Goal: Task Accomplishment & Management: Manage account settings

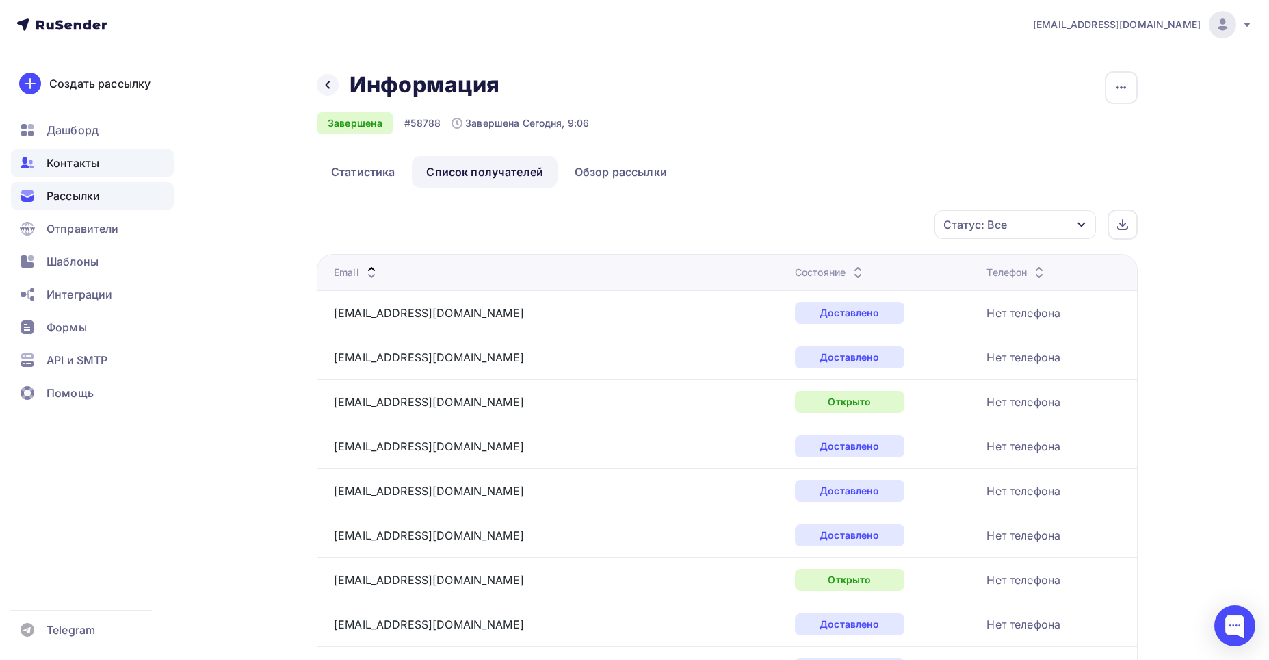
click at [67, 153] on div "Контакты" at bounding box center [92, 162] width 163 height 27
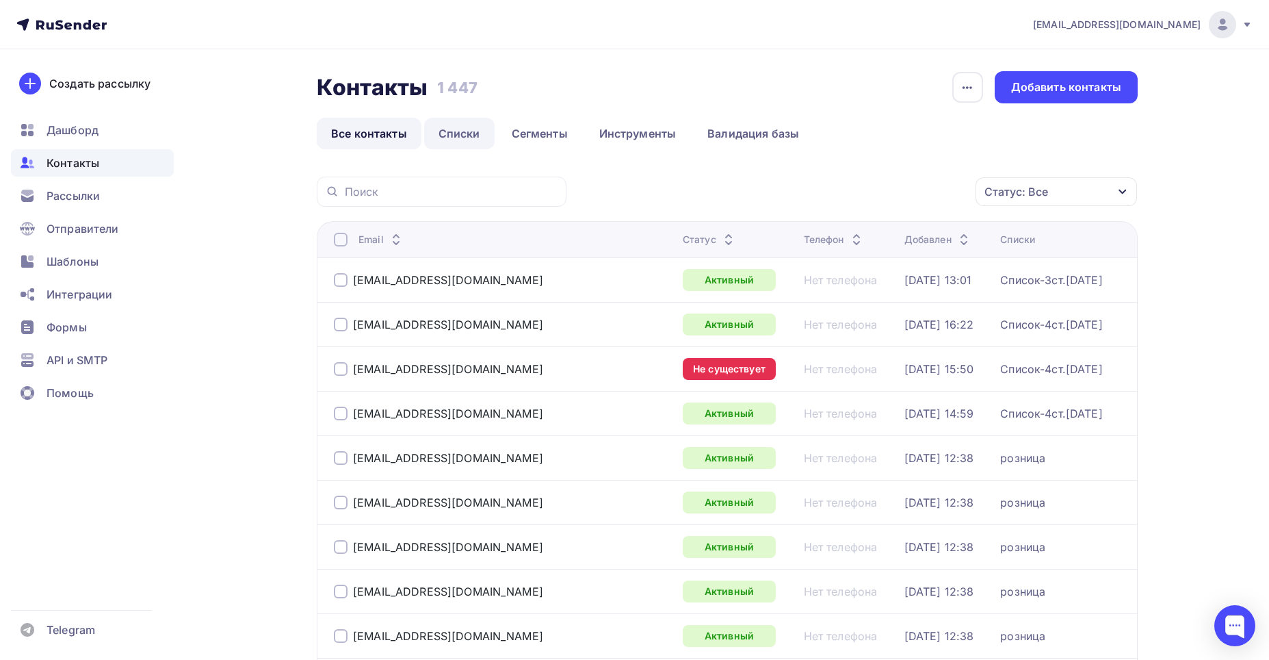
click at [452, 129] on link "Списки" at bounding box center [459, 133] width 70 height 31
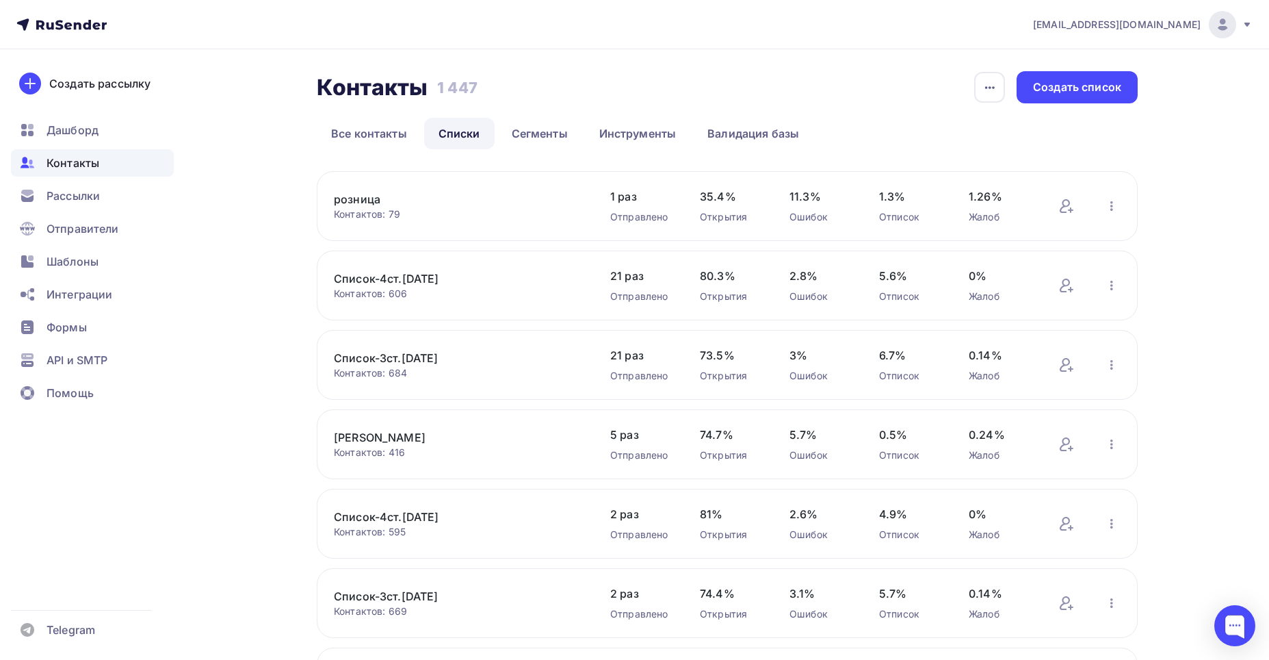
click at [377, 278] on link "Список-4ст.[DATE]" at bounding box center [450, 278] width 233 height 16
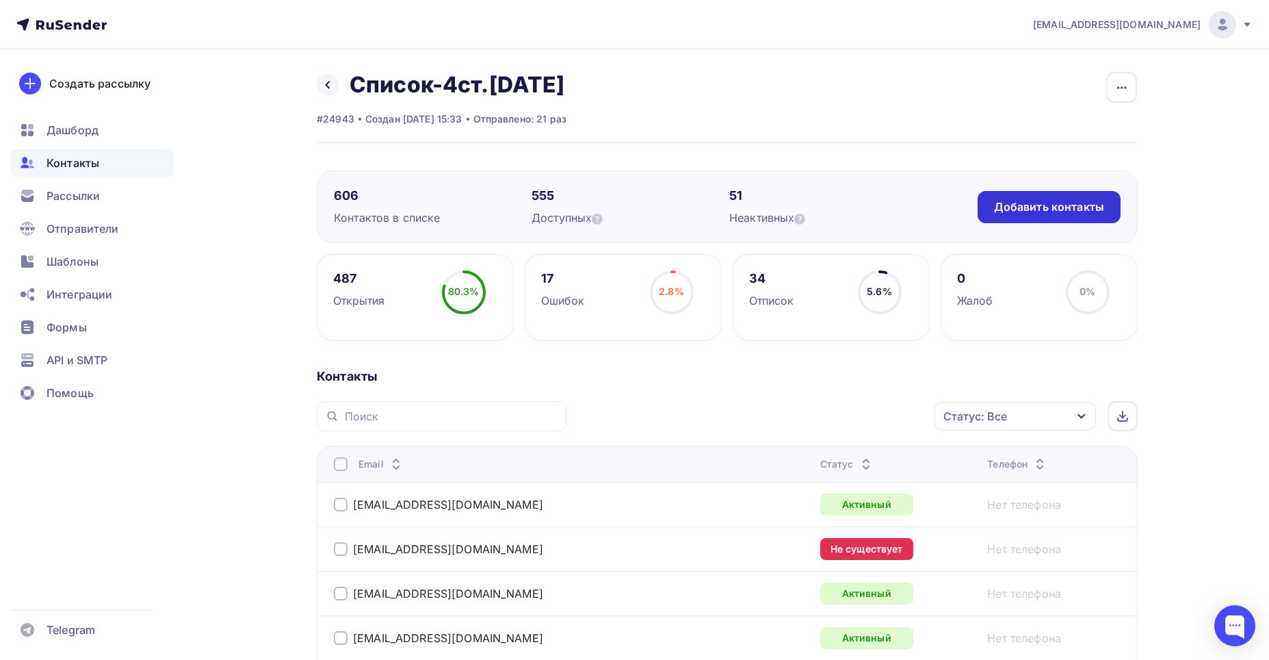
click at [1031, 206] on div "Добавить контакты" at bounding box center [1049, 207] width 110 height 16
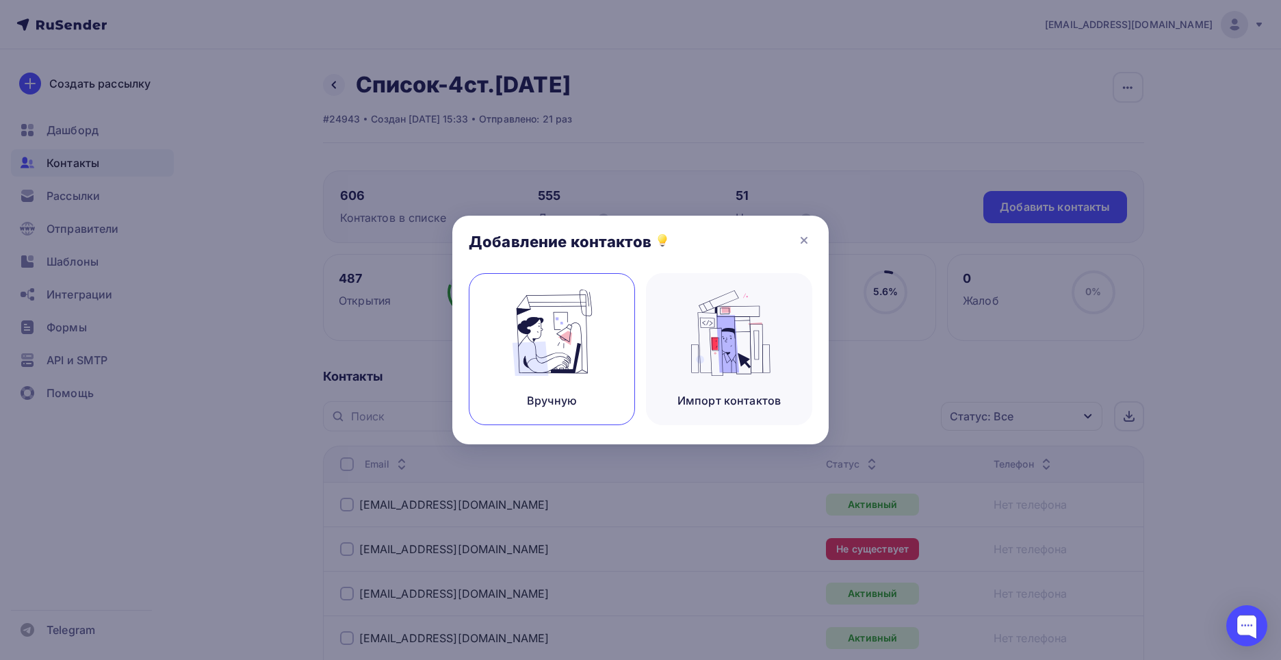
click at [562, 348] on img at bounding box center [552, 332] width 92 height 86
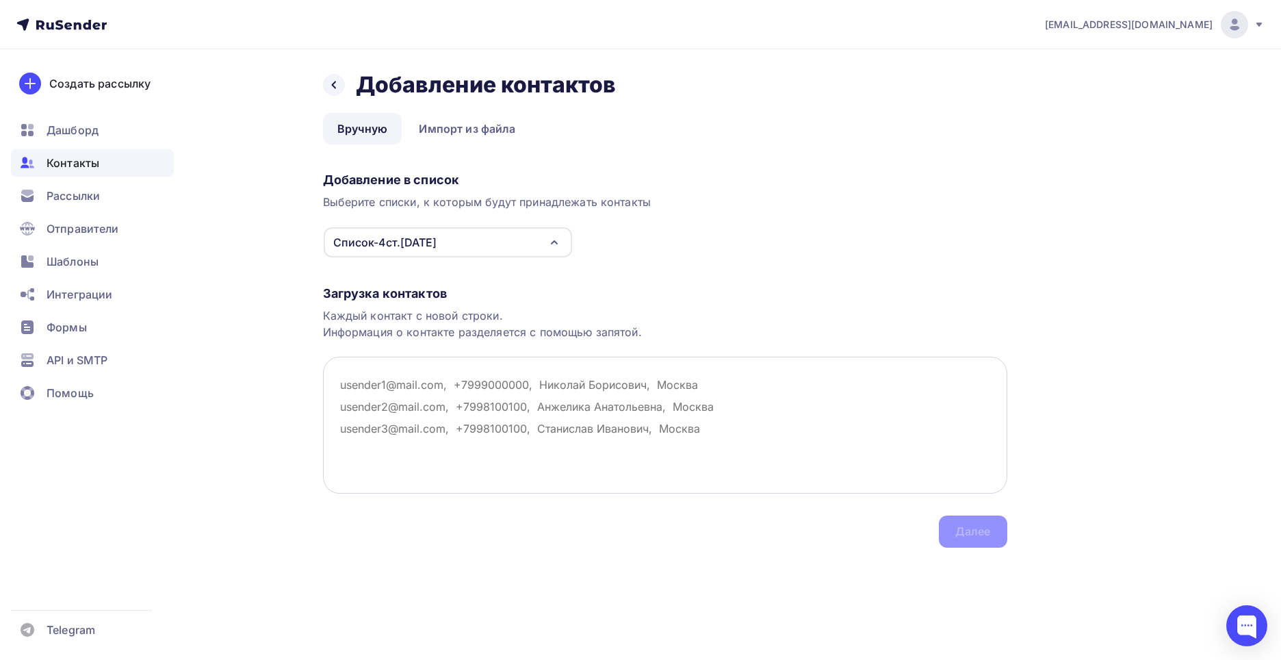
click at [345, 383] on textarea at bounding box center [665, 425] width 684 height 137
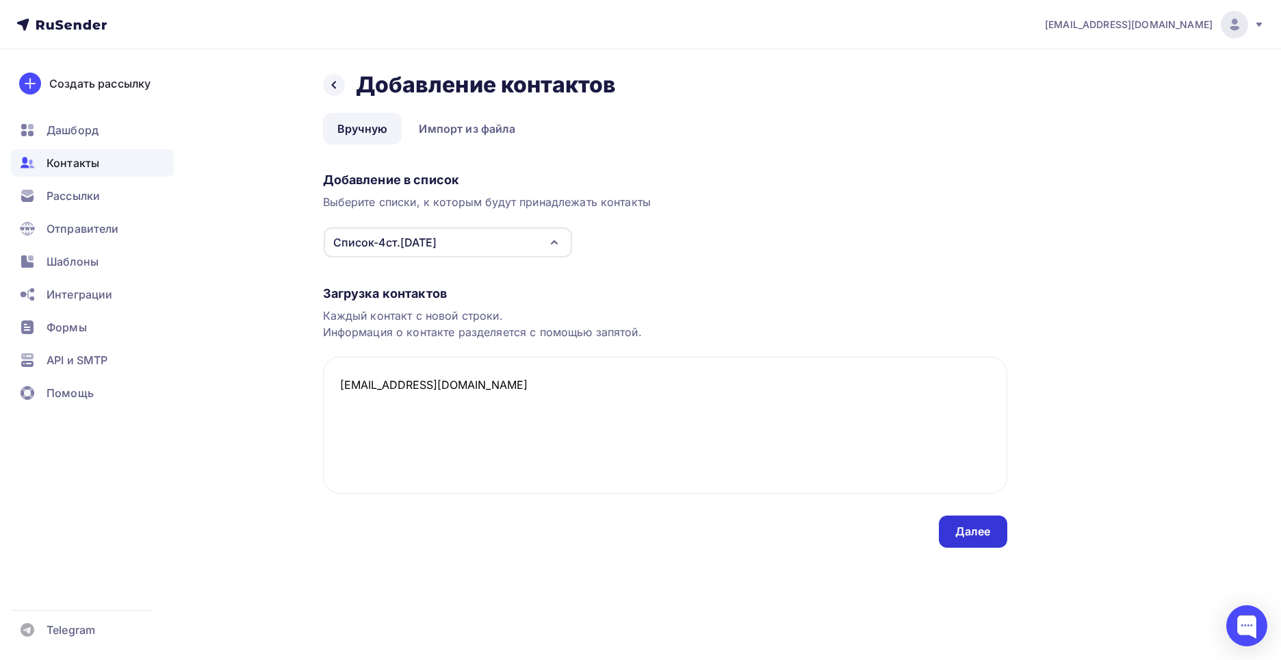
type textarea "[EMAIL_ADDRESS][DOMAIN_NAME]"
click at [972, 535] on div "Далее" at bounding box center [973, 531] width 36 height 16
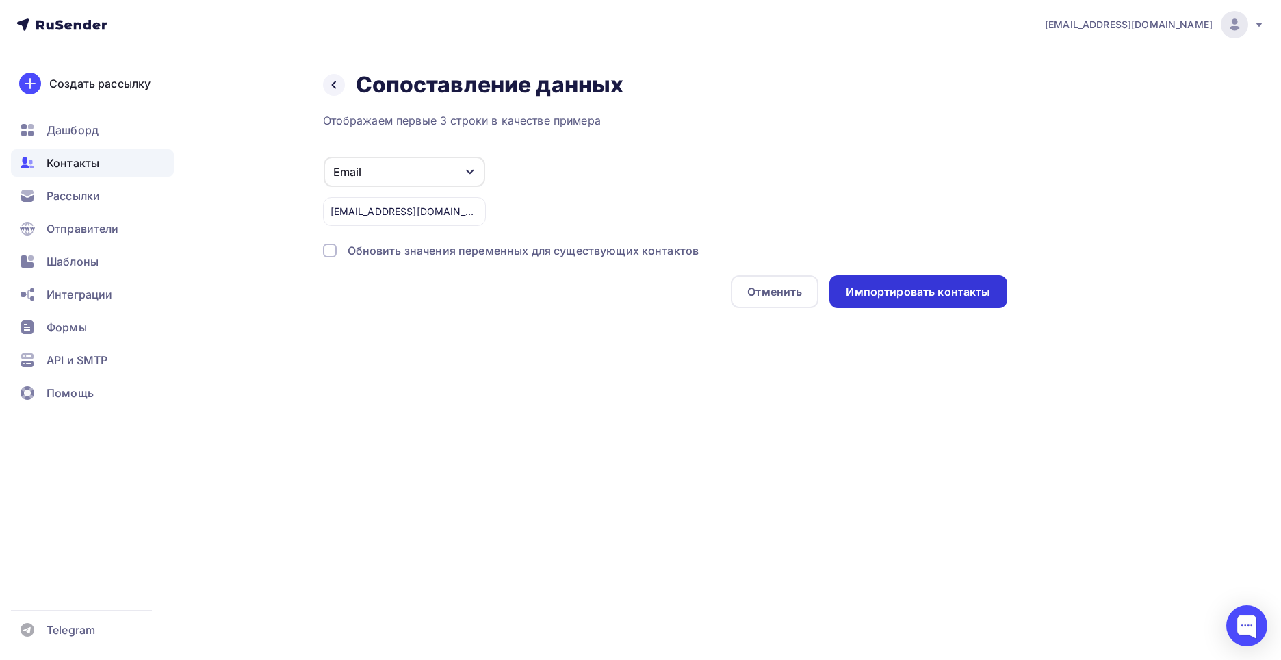
click at [890, 286] on div "Импортировать контакты" at bounding box center [918, 292] width 144 height 16
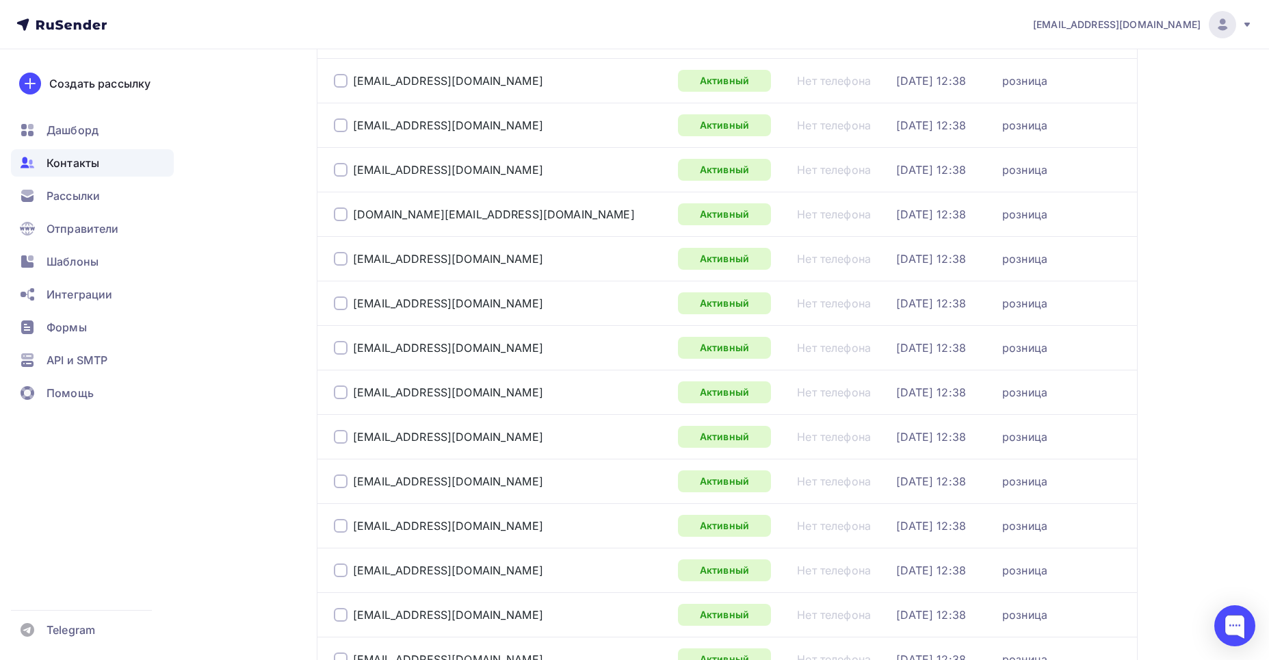
scroll to position [1962, 0]
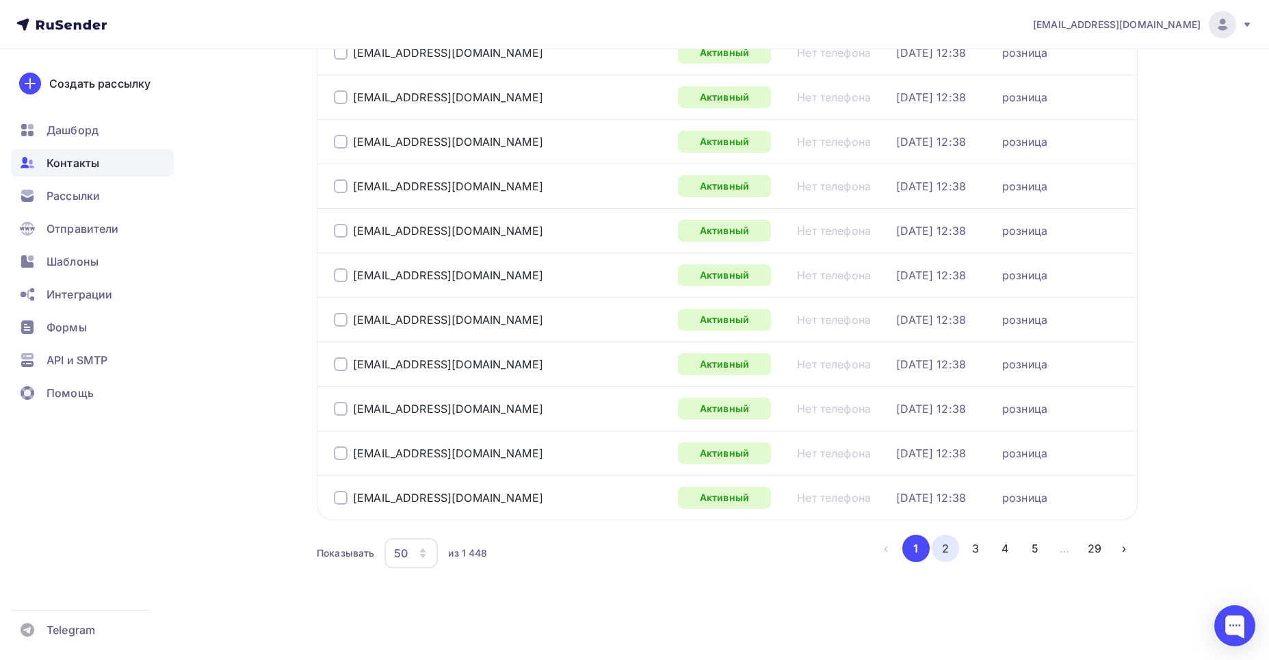
click at [940, 545] on button "2" at bounding box center [945, 547] width 27 height 27
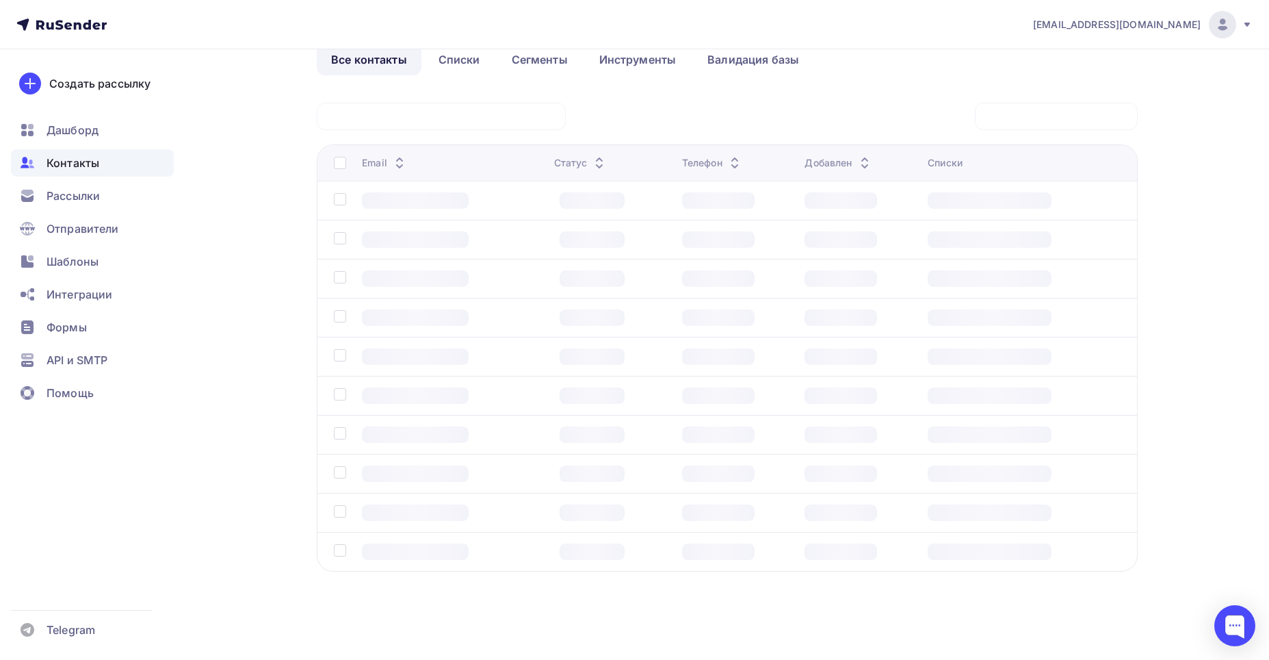
scroll to position [74, 0]
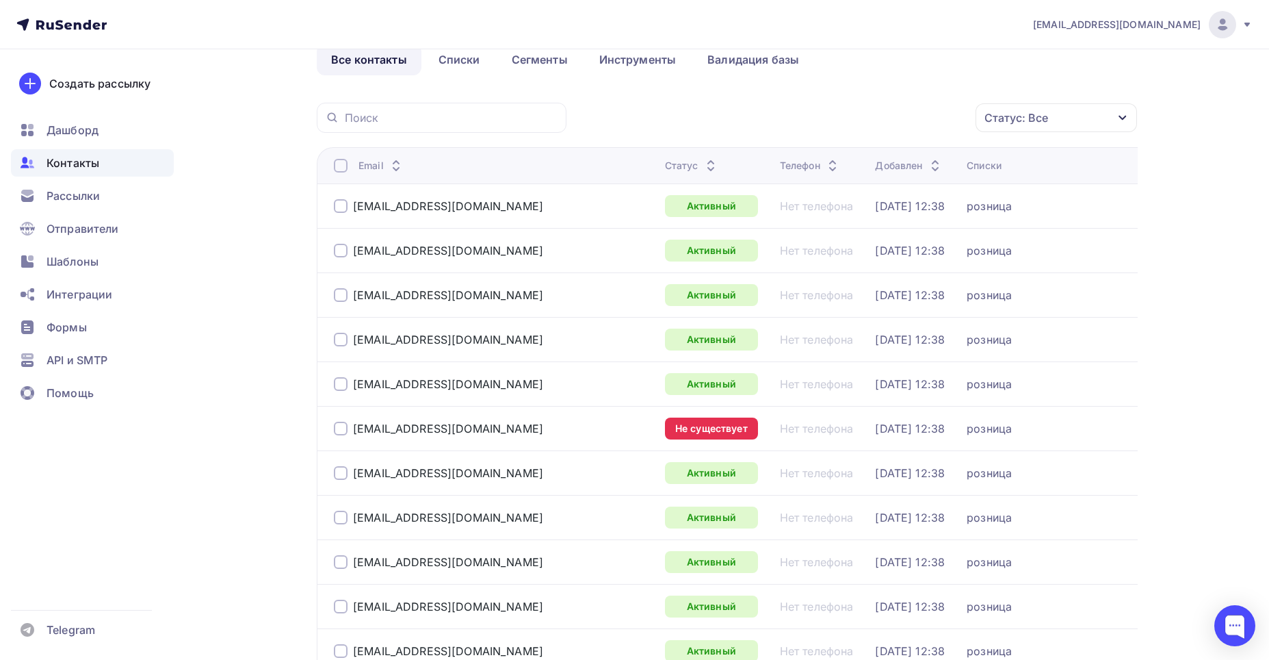
click at [467, 426] on div "[EMAIL_ADDRESS][DOMAIN_NAME]" at bounding box center [494, 428] width 320 height 22
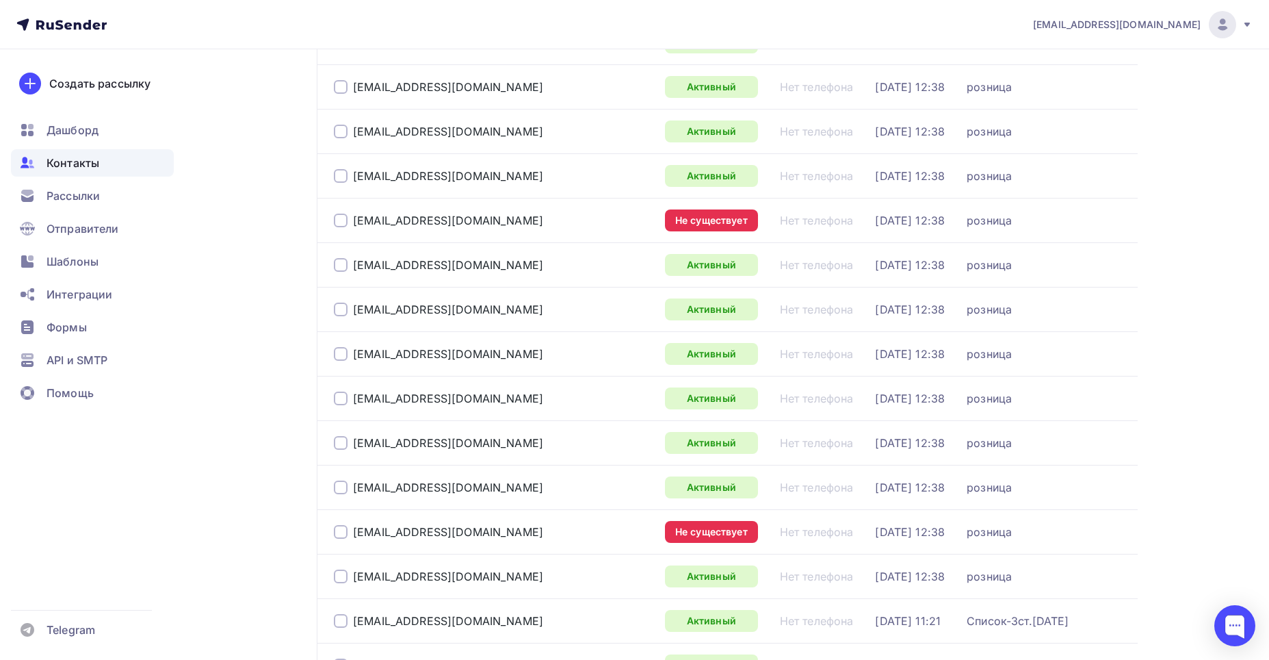
scroll to position [279, 0]
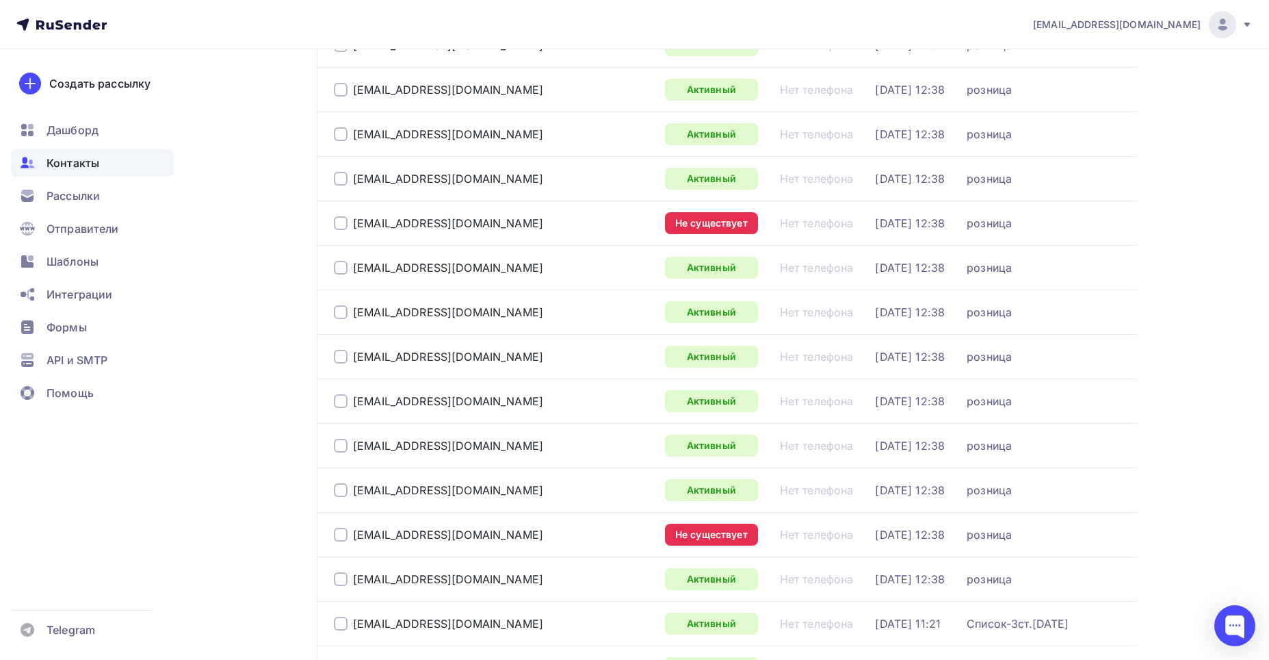
click at [76, 166] on span "Контакты" at bounding box center [73, 163] width 53 height 16
click at [75, 155] on span "Контакты" at bounding box center [73, 163] width 53 height 16
click at [76, 161] on span "Контакты" at bounding box center [73, 163] width 53 height 16
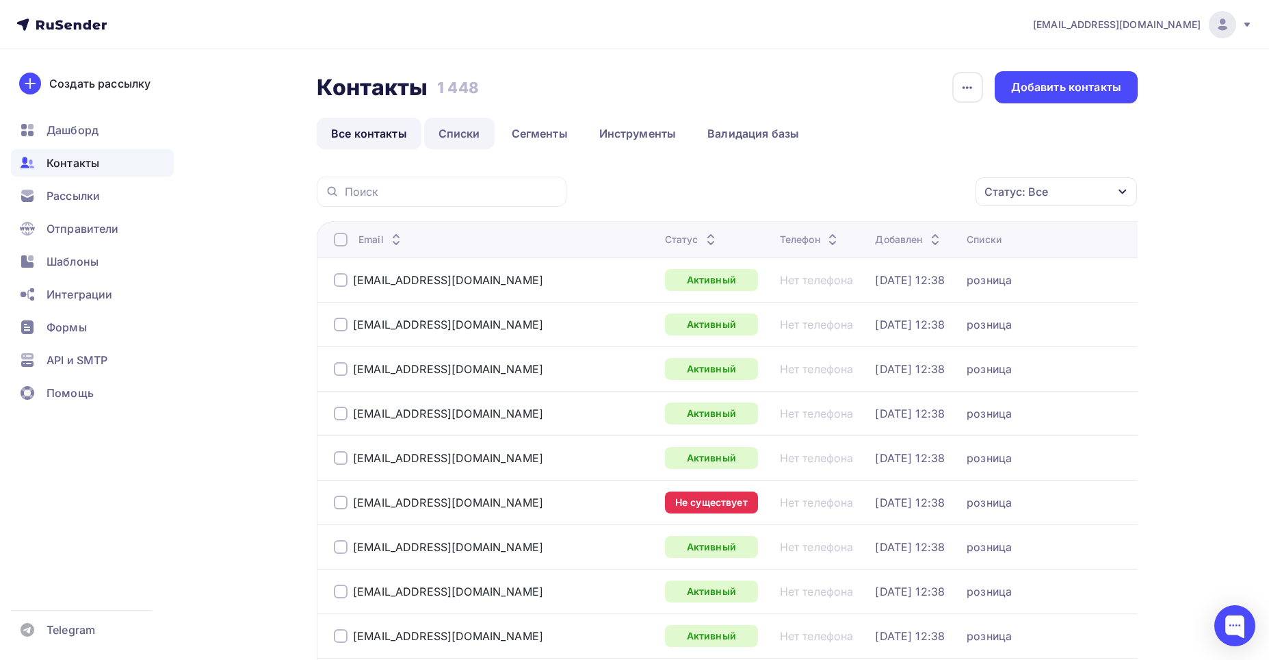
click at [444, 134] on link "Списки" at bounding box center [459, 133] width 70 height 31
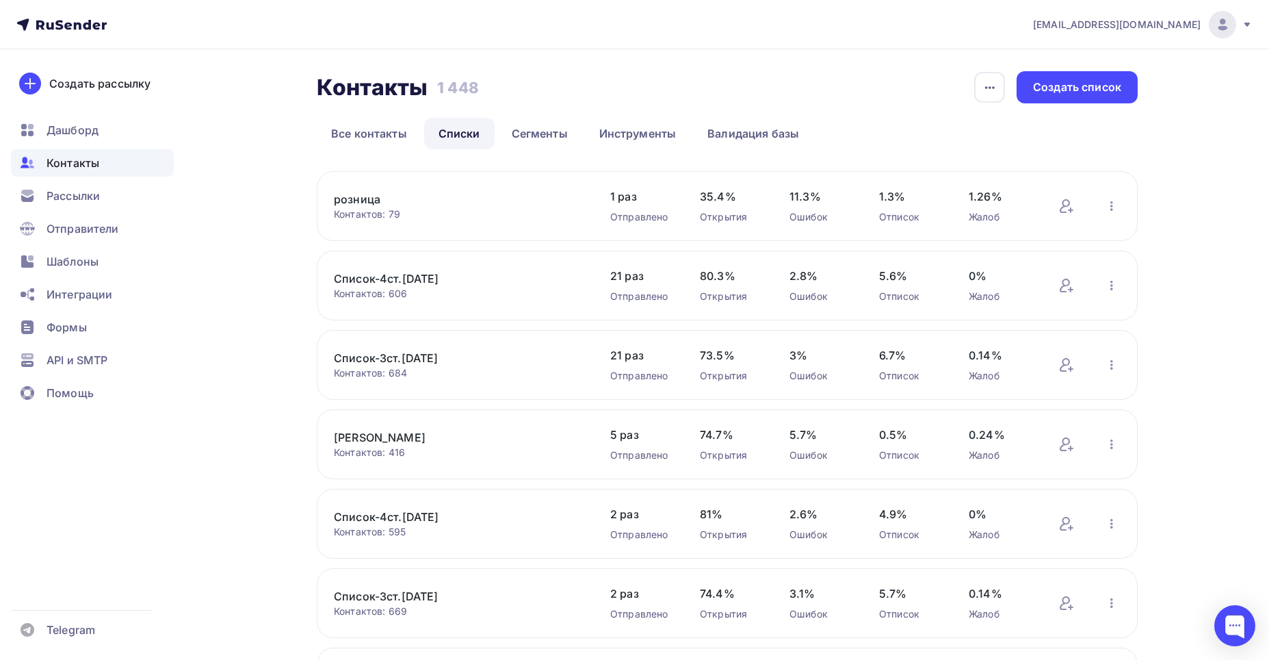
click at [68, 165] on span "Контакты" at bounding box center [73, 163] width 53 height 16
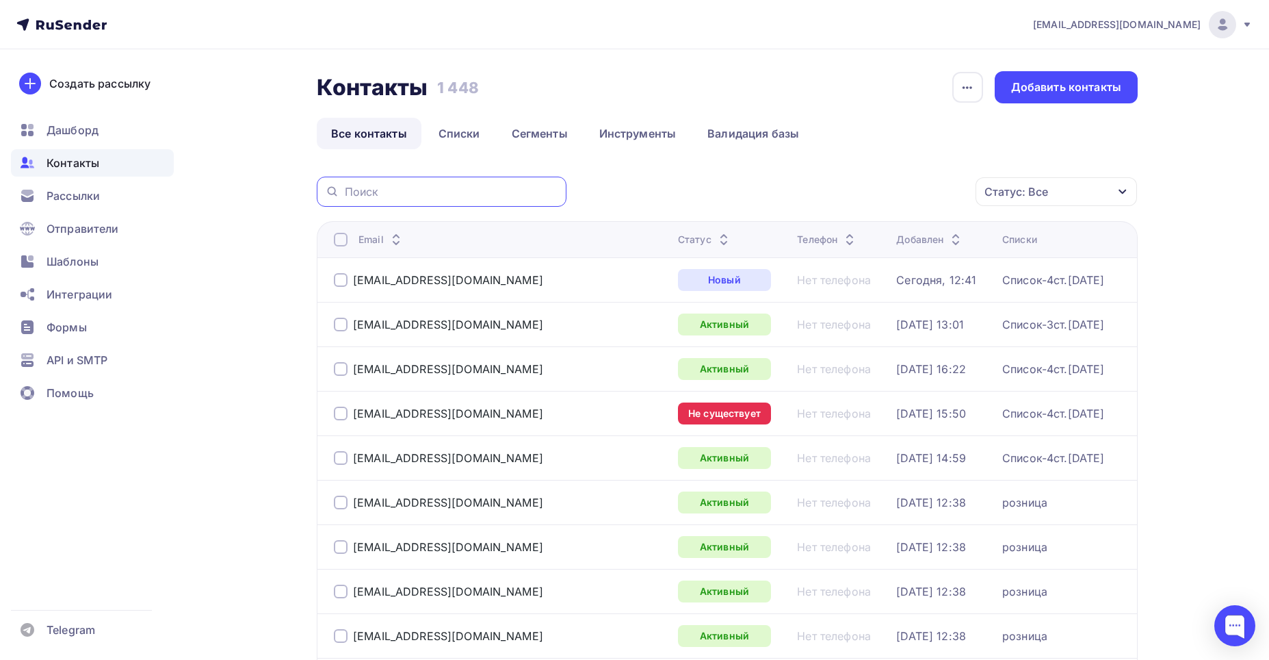
paste input "[EMAIL_ADDRESS][DOMAIN_NAME]"
type input "[EMAIL_ADDRESS][DOMAIN_NAME]"
click at [493, 182] on div "[EMAIL_ADDRESS][DOMAIN_NAME]" at bounding box center [442, 192] width 250 height 30
click at [480, 192] on input "[EMAIL_ADDRESS][DOMAIN_NAME]" at bounding box center [451, 191] width 213 height 15
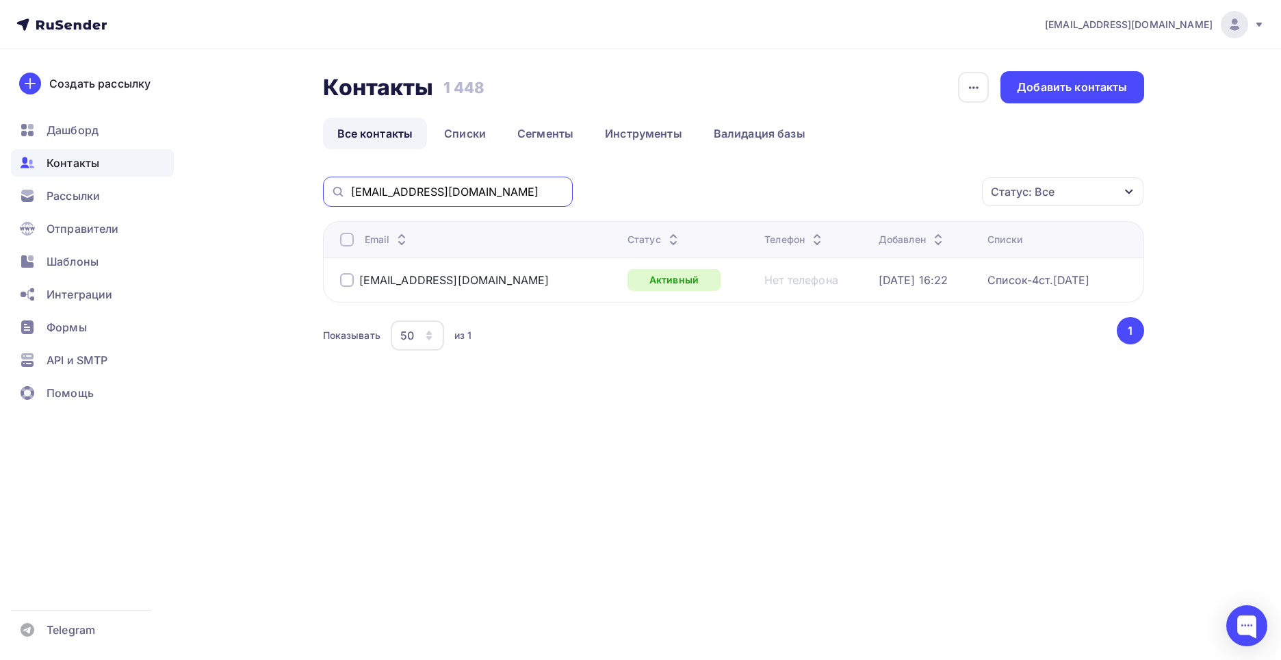
drag, startPoint x: 468, startPoint y: 190, endPoint x: 336, endPoint y: 138, distance: 141.9
click at [335, 148] on div "Контакты Контакты 1 448 1 448 История импорта Добавить контакты Все контакты Сп…" at bounding box center [733, 229] width 821 height 316
paste input "[EMAIL_ADDRESS][DOMAIN_NAME]"
click at [471, 193] on input "[EMAIL_ADDRESS][DOMAIN_NAME]" at bounding box center [457, 191] width 213 height 15
click at [79, 159] on span "Контакты" at bounding box center [73, 163] width 53 height 16
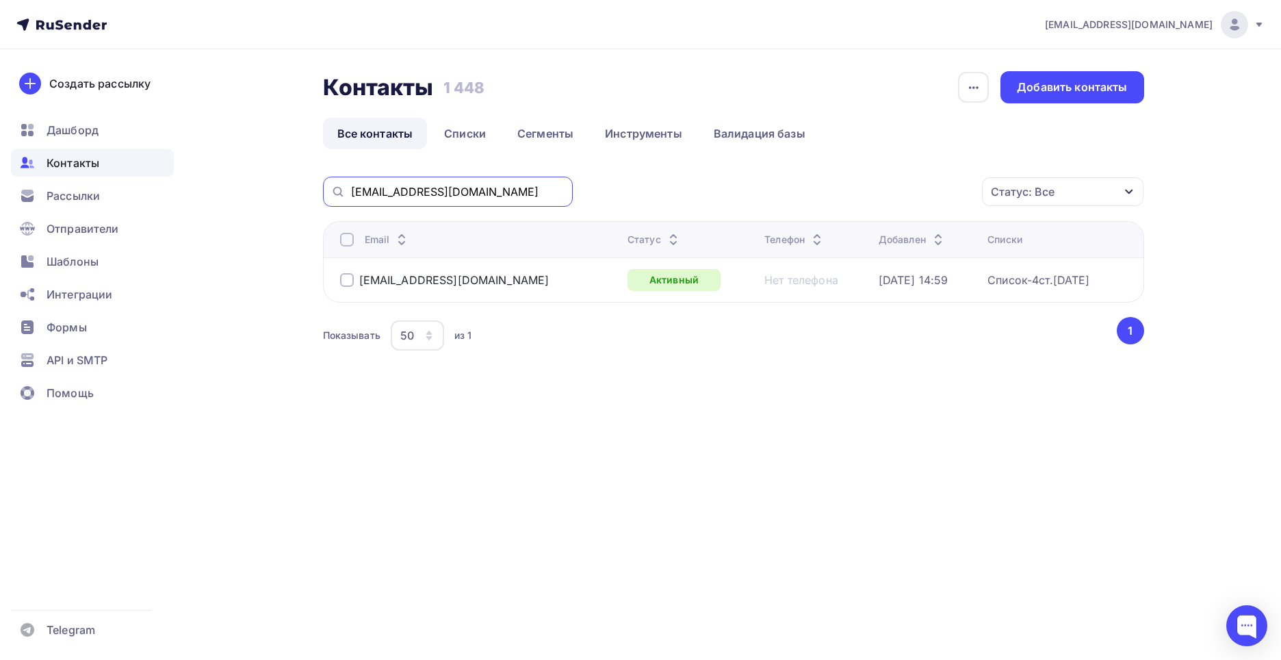
drag, startPoint x: 445, startPoint y: 194, endPoint x: 349, endPoint y: 172, distance: 98.9
click at [325, 167] on div "Контакты Контакты 1 448 1 448 История импорта Добавить контакты Все контакты Сп…" at bounding box center [733, 229] width 821 height 316
paste input "astapenko@th32"
type input "[EMAIL_ADDRESS][DOMAIN_NAME]"
click at [68, 194] on span "Рассылки" at bounding box center [73, 195] width 53 height 16
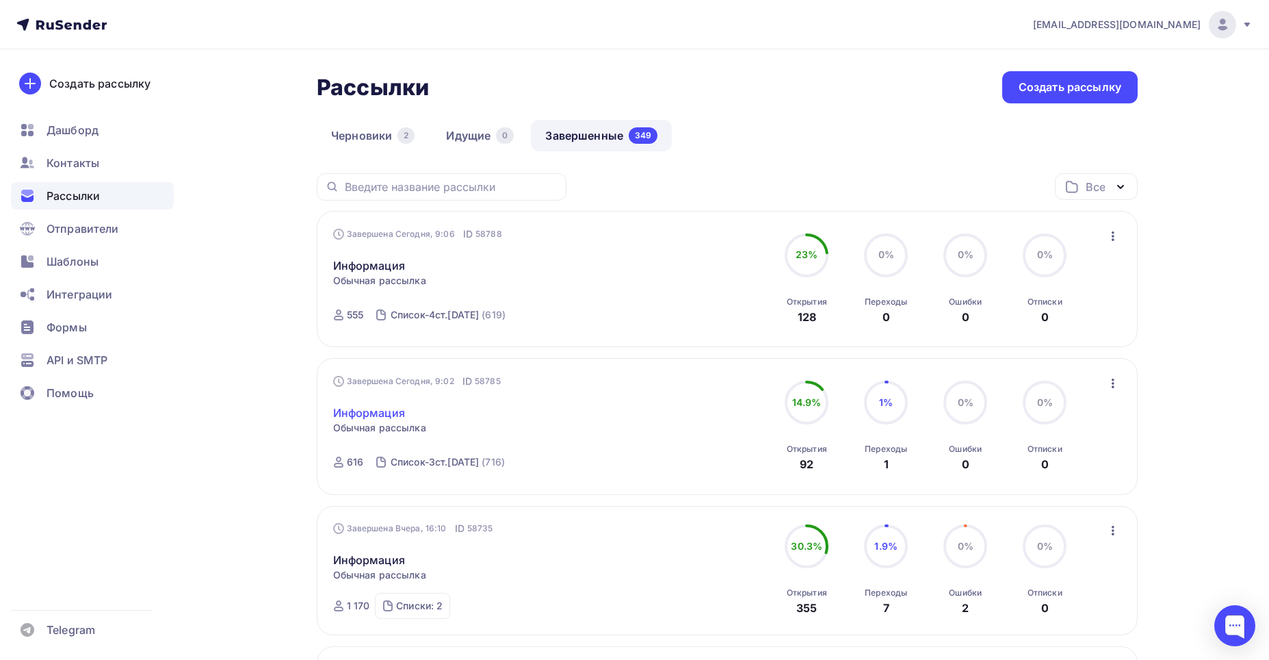
click at [372, 413] on link "Информация" at bounding box center [369, 412] width 72 height 16
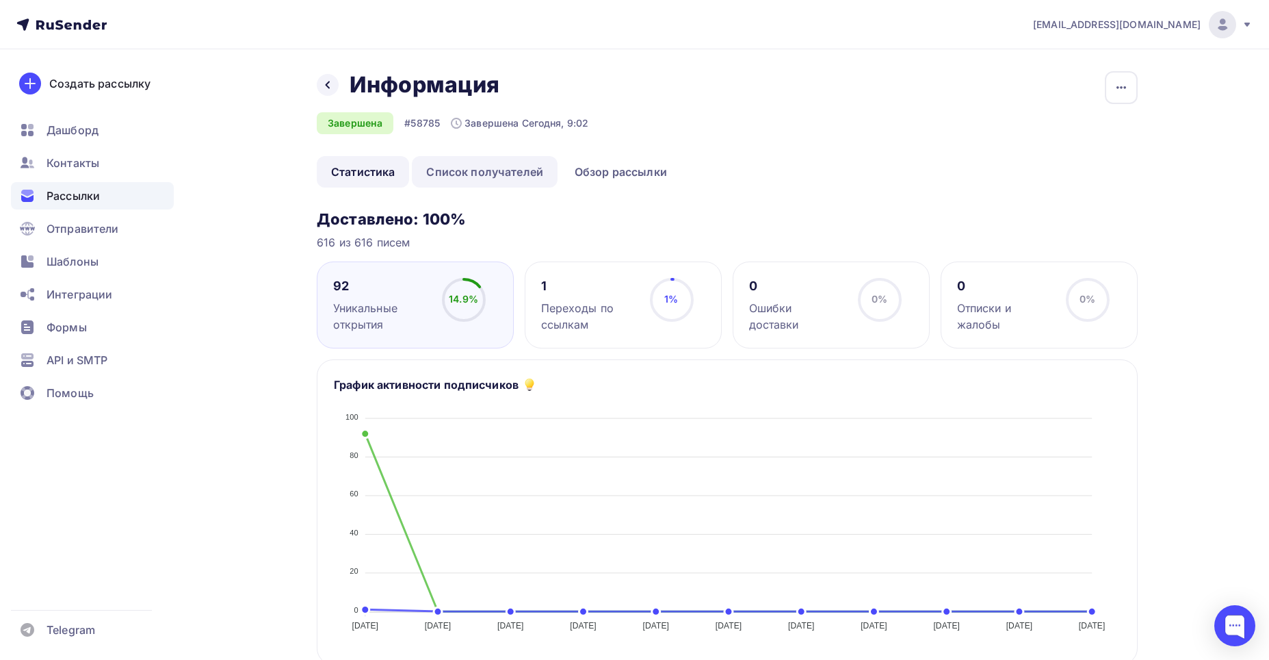
click at [467, 175] on link "Список получателей" at bounding box center [485, 171] width 146 height 31
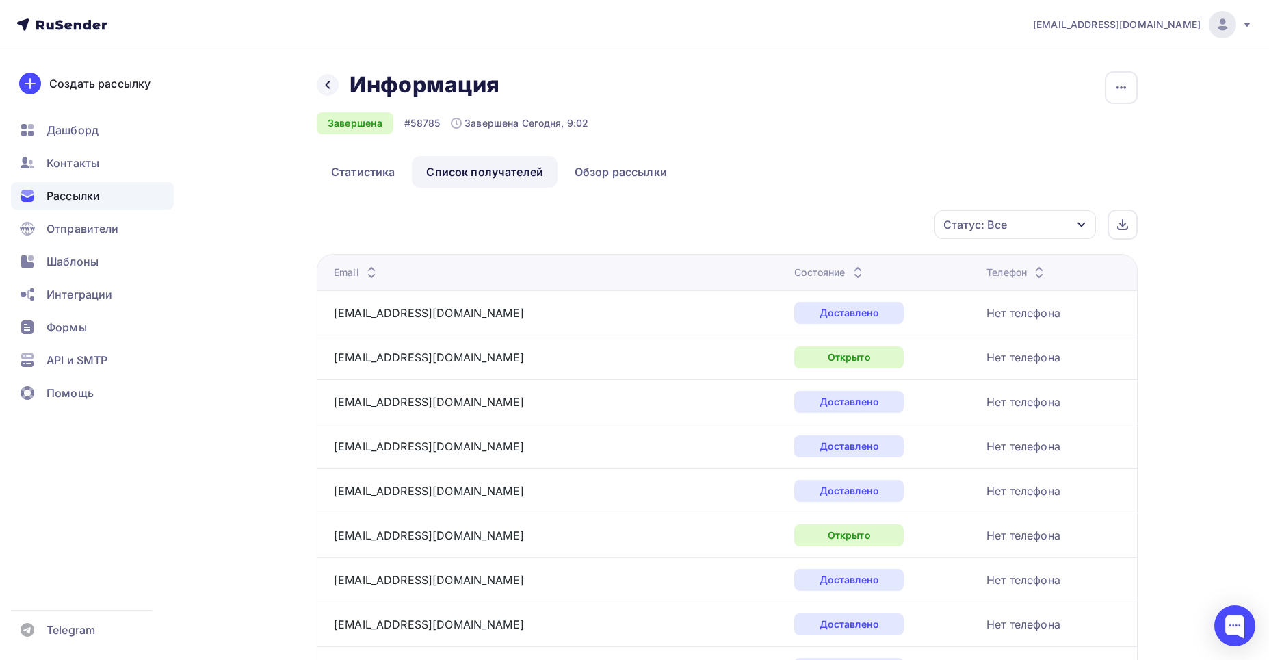
click at [378, 270] on icon at bounding box center [371, 276] width 16 height 16
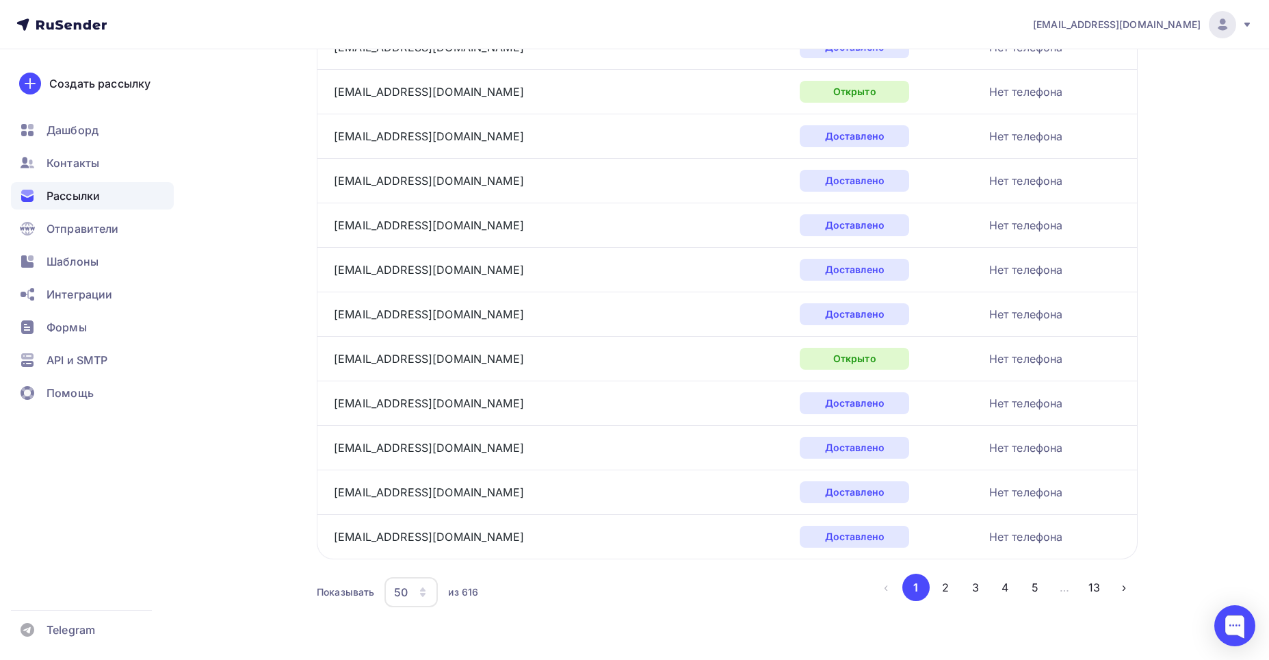
scroll to position [1961, 0]
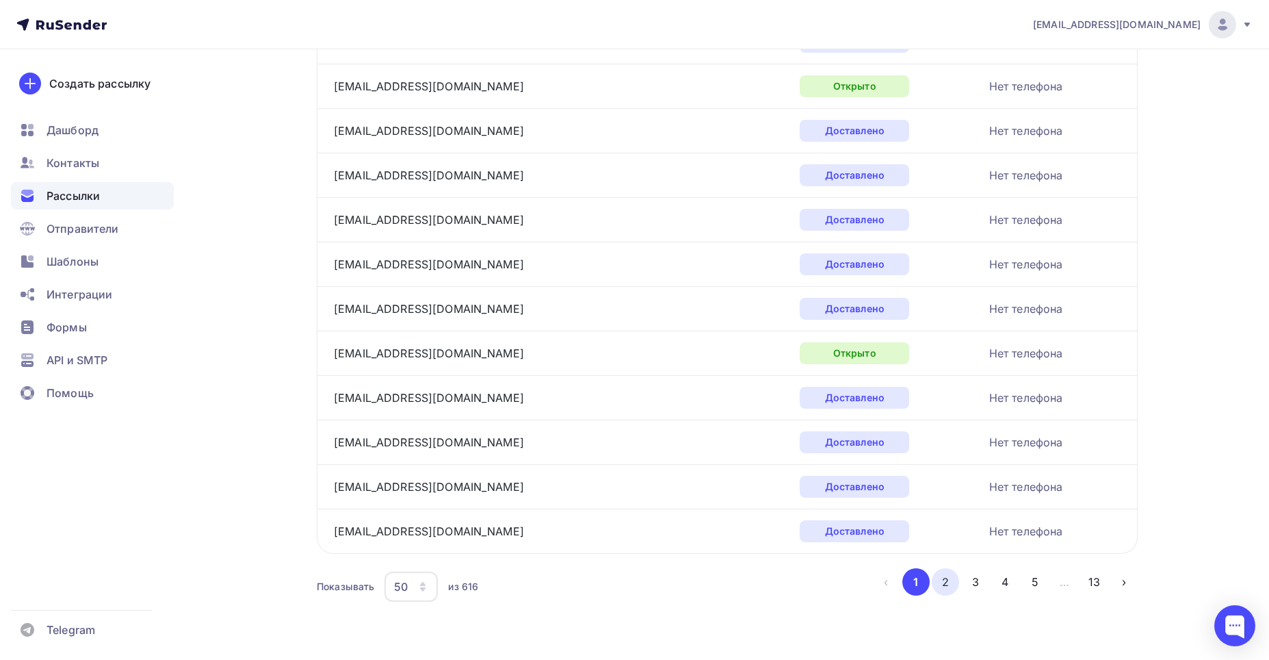
click at [946, 586] on button "2" at bounding box center [945, 581] width 27 height 27
click at [981, 584] on button "3" at bounding box center [975, 581] width 27 height 27
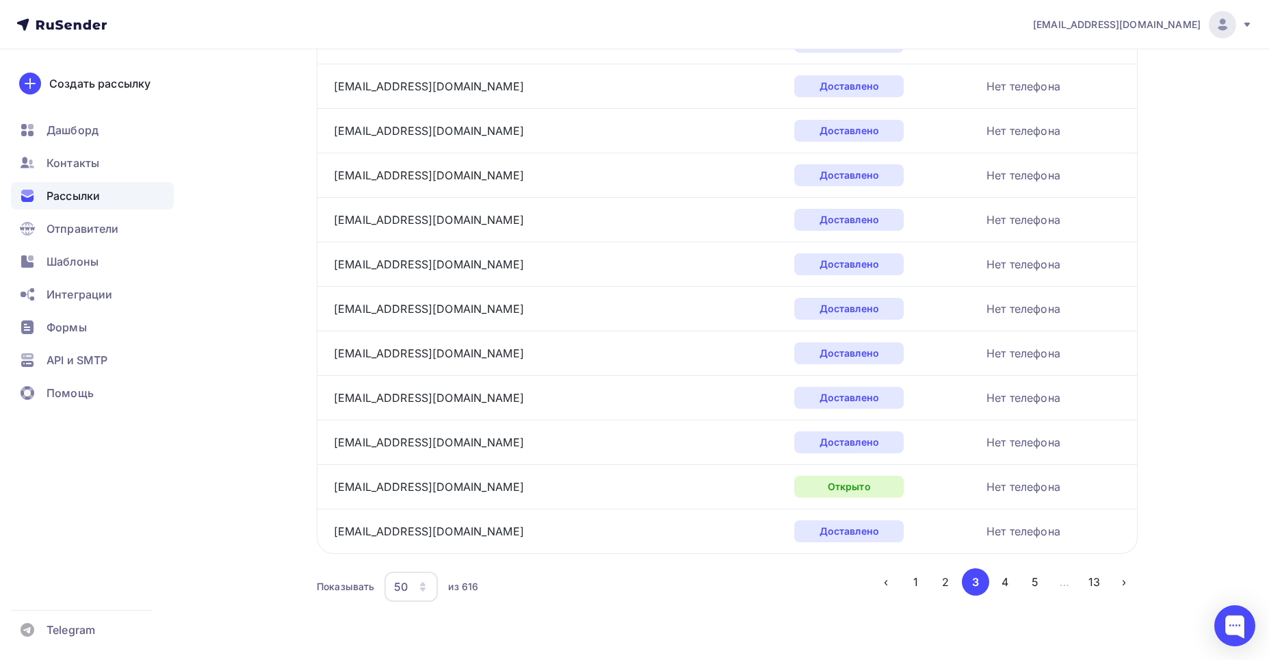
click at [942, 582] on button "2" at bounding box center [945, 581] width 27 height 27
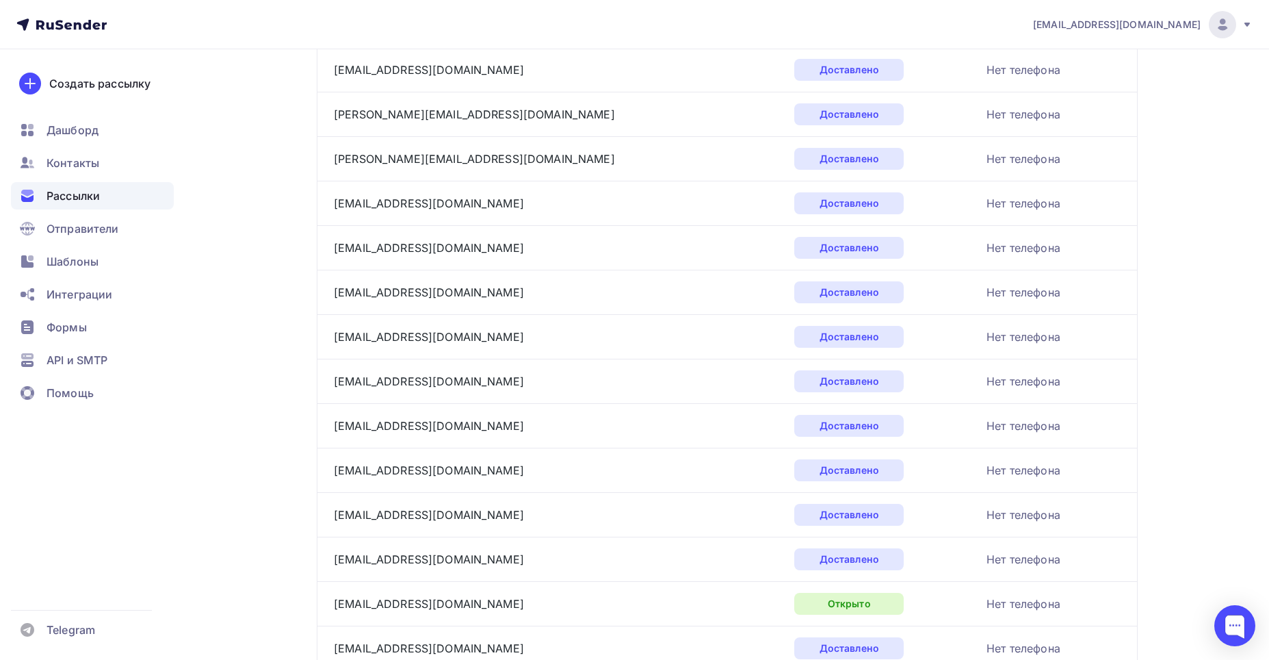
scroll to position [0, 0]
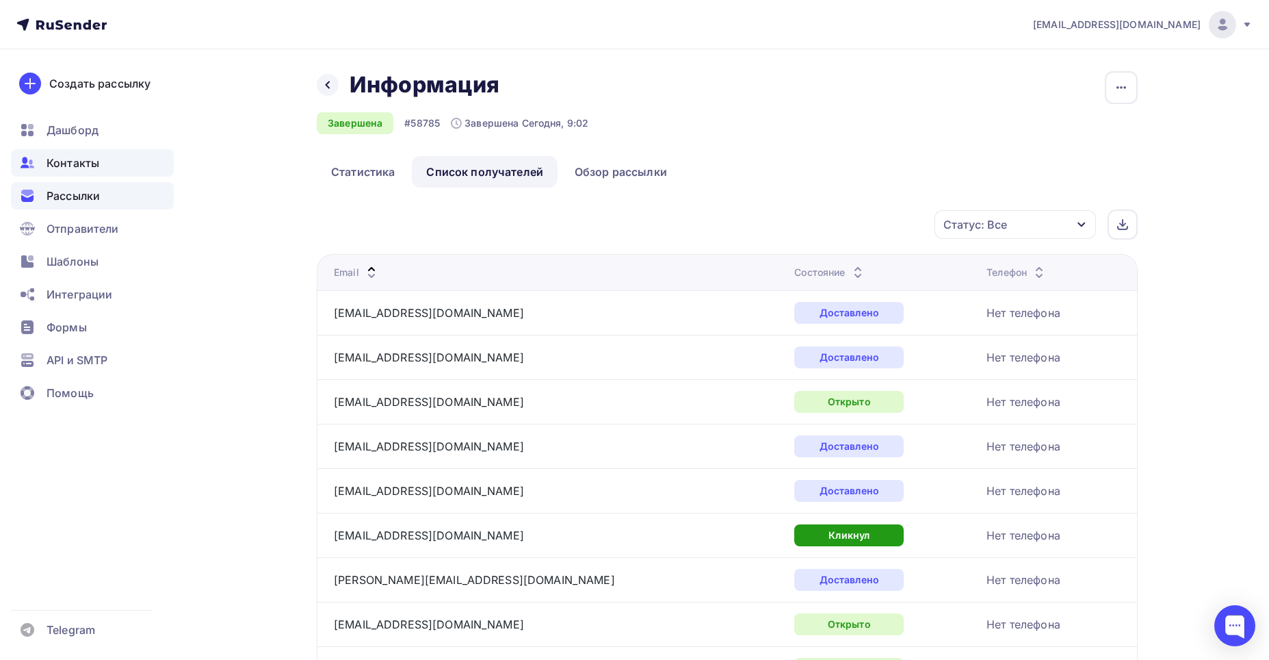
click at [75, 159] on span "Контакты" at bounding box center [73, 163] width 53 height 16
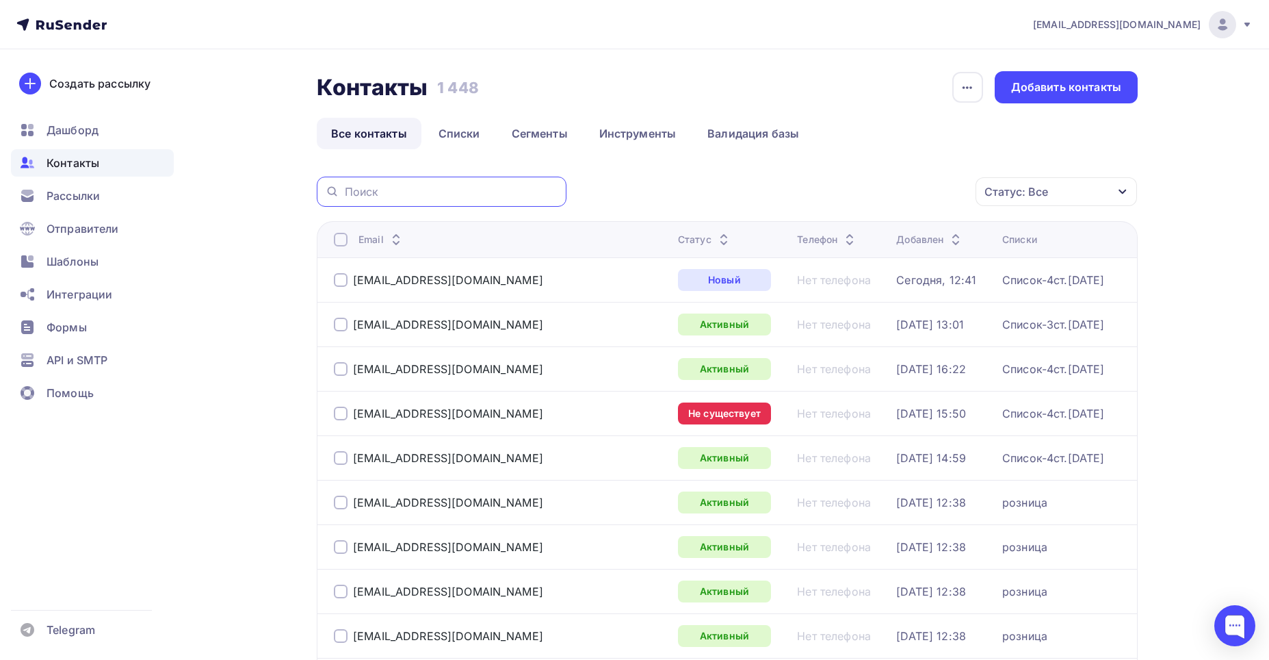
paste input "ali@ekoport.ru-"
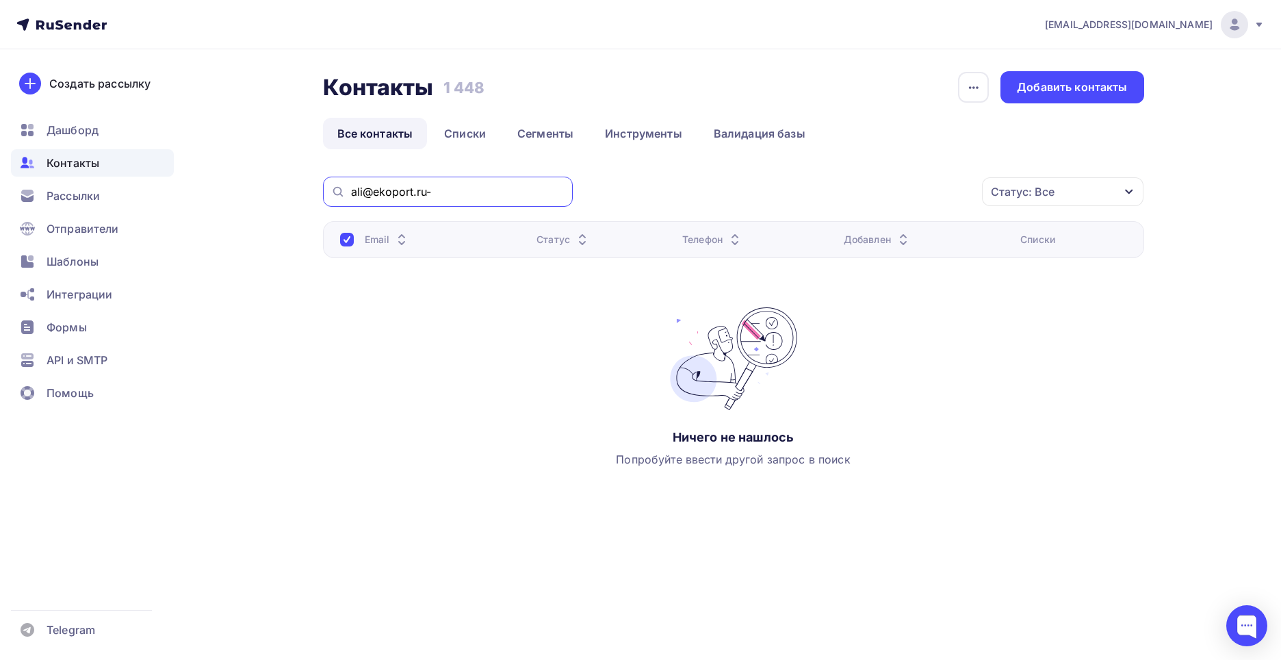
click at [453, 187] on input "ali@ekoport.ru-" at bounding box center [457, 191] width 213 height 15
type input "[EMAIL_ADDRESS][DOMAIN_NAME]"
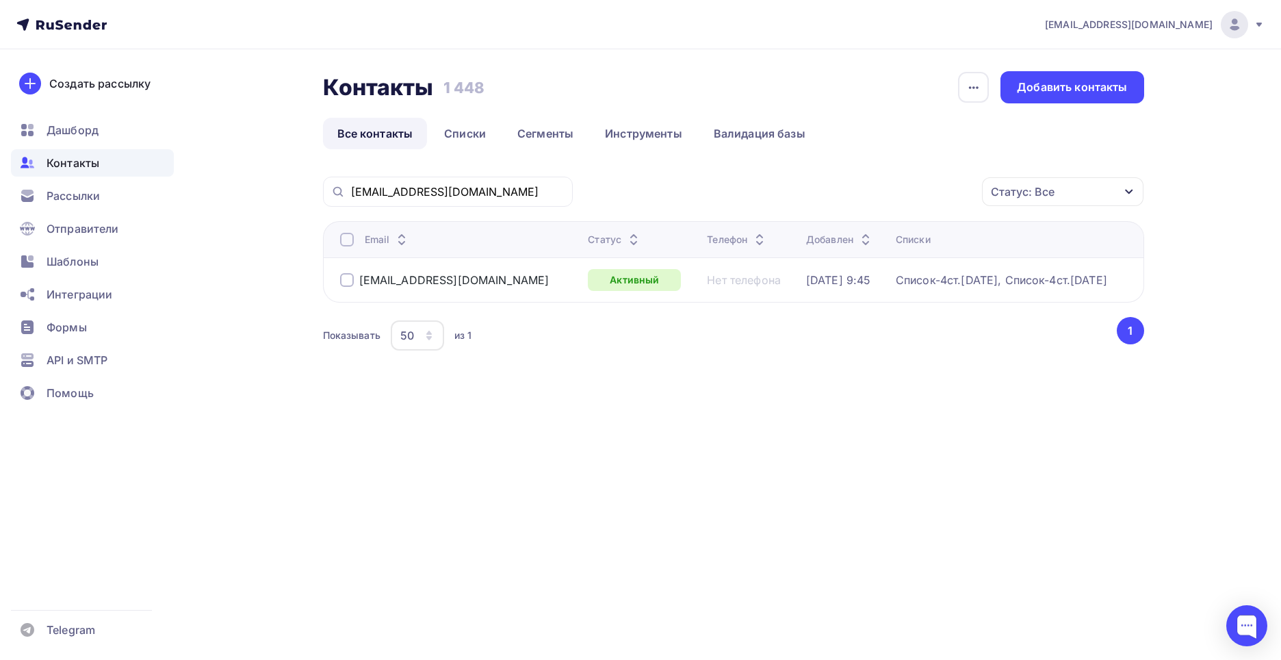
click at [83, 168] on span "Контакты" at bounding box center [73, 163] width 53 height 16
click at [453, 133] on link "Списки" at bounding box center [465, 133] width 70 height 31
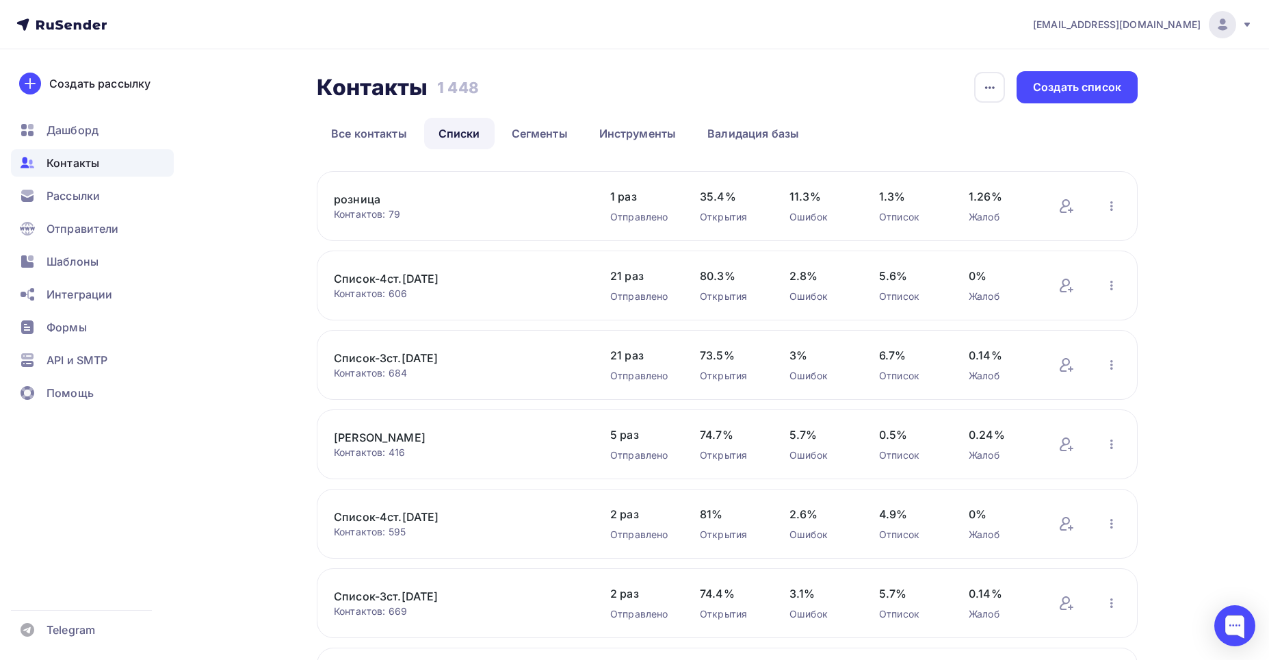
click at [386, 283] on link "Список-4ст.[DATE]" at bounding box center [450, 278] width 233 height 16
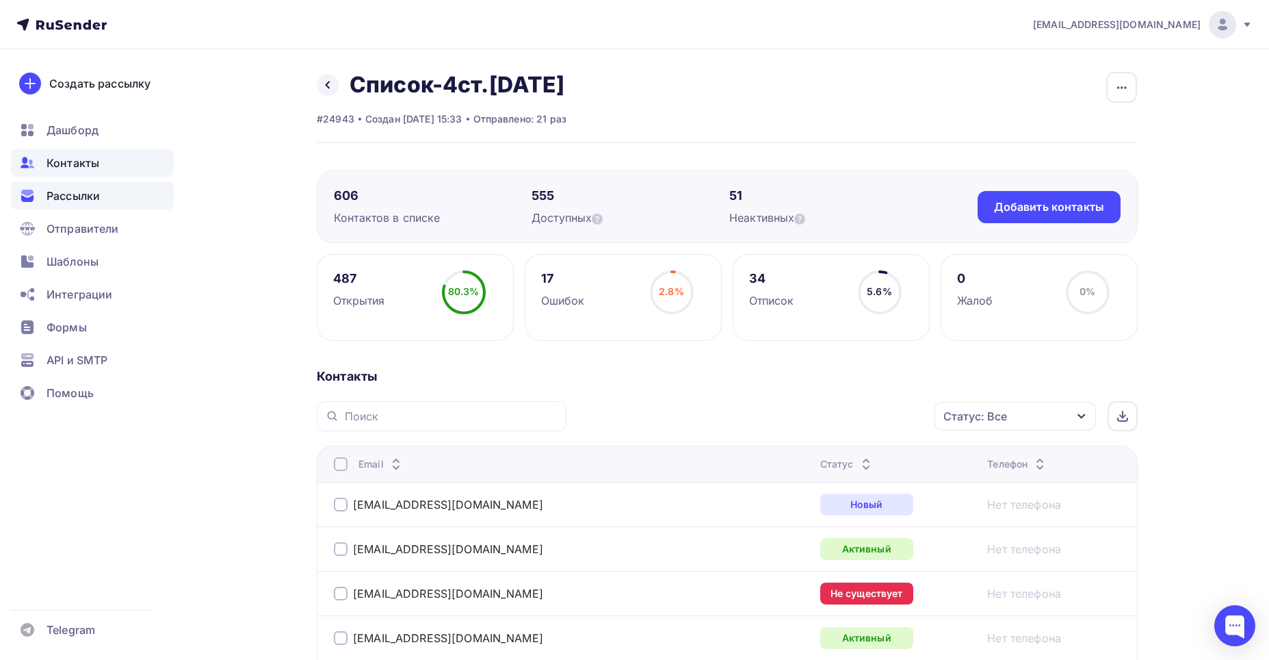
click at [64, 196] on span "Рассылки" at bounding box center [73, 195] width 53 height 16
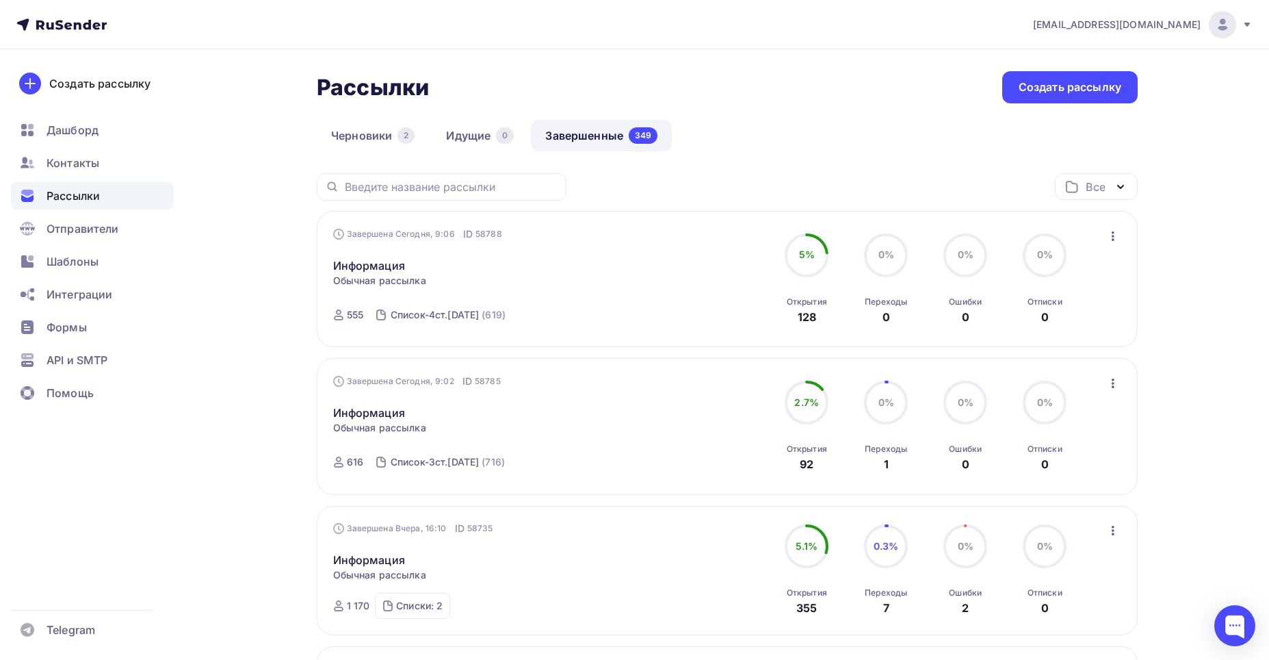
drag, startPoint x: 581, startPoint y: 132, endPoint x: 573, endPoint y: 140, distance: 11.1
click at [580, 133] on link "Завершенные 349" at bounding box center [601, 135] width 141 height 31
click at [377, 264] on link "Информация" at bounding box center [369, 265] width 72 height 16
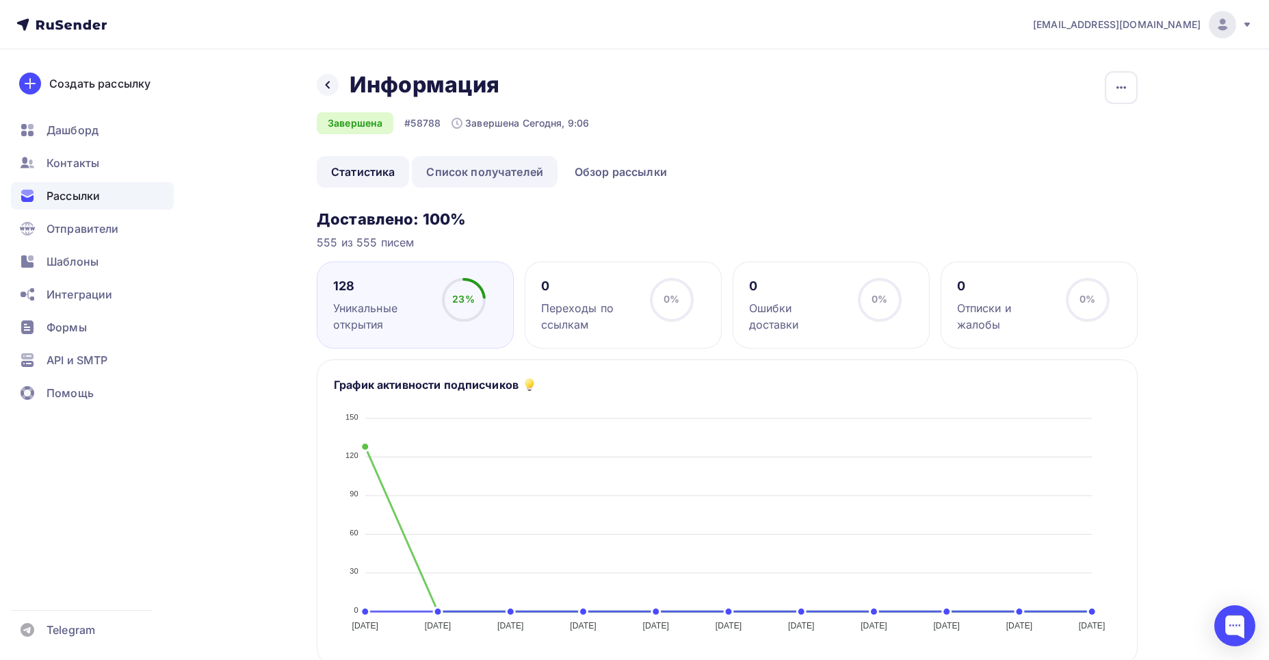
click at [469, 168] on link "Список получателей" at bounding box center [485, 171] width 146 height 31
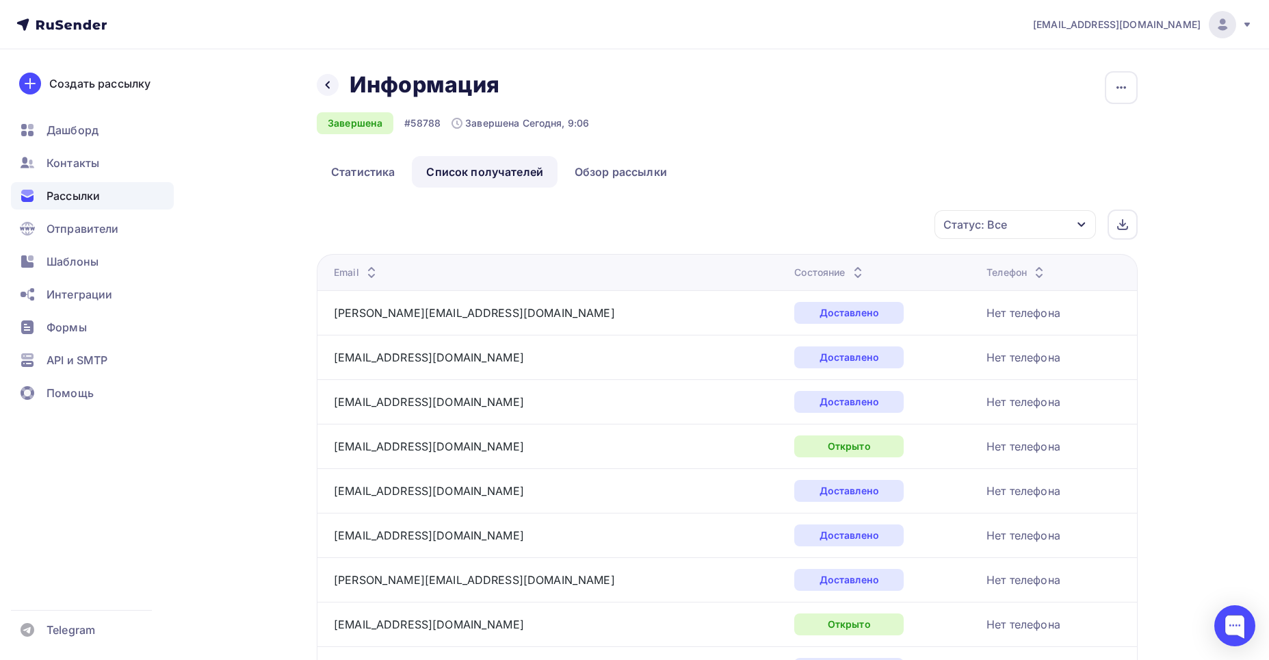
click at [373, 268] on icon at bounding box center [371, 276] width 16 height 16
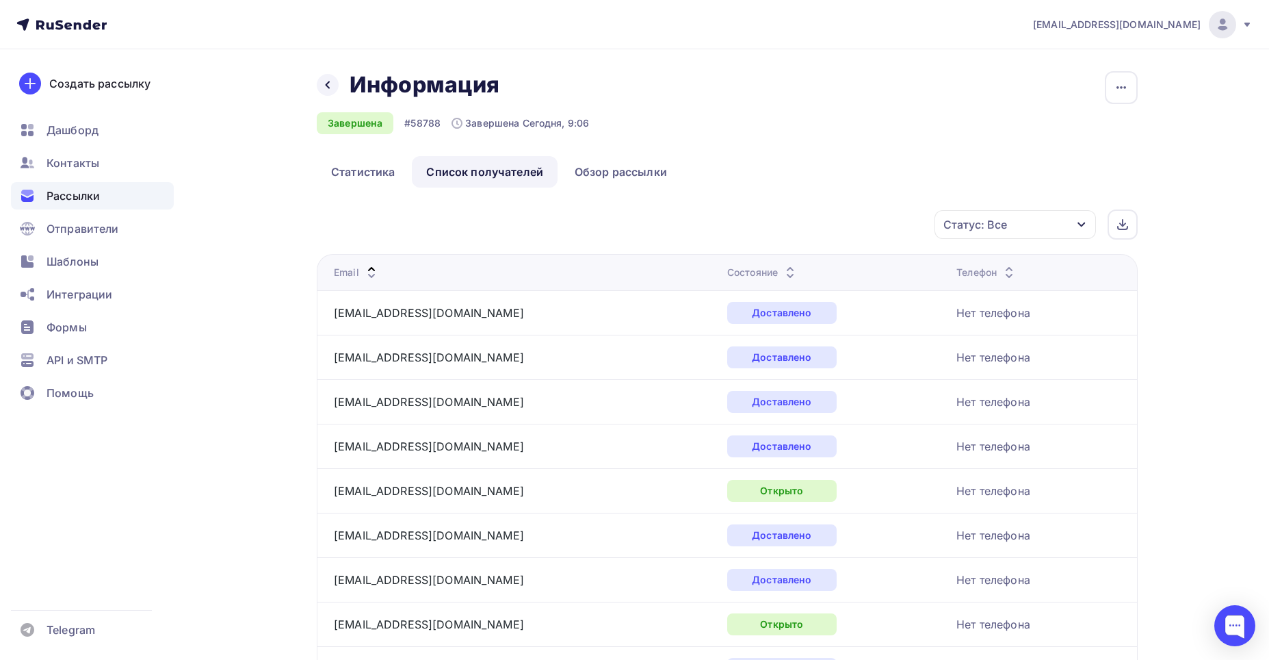
scroll to position [1961, 0]
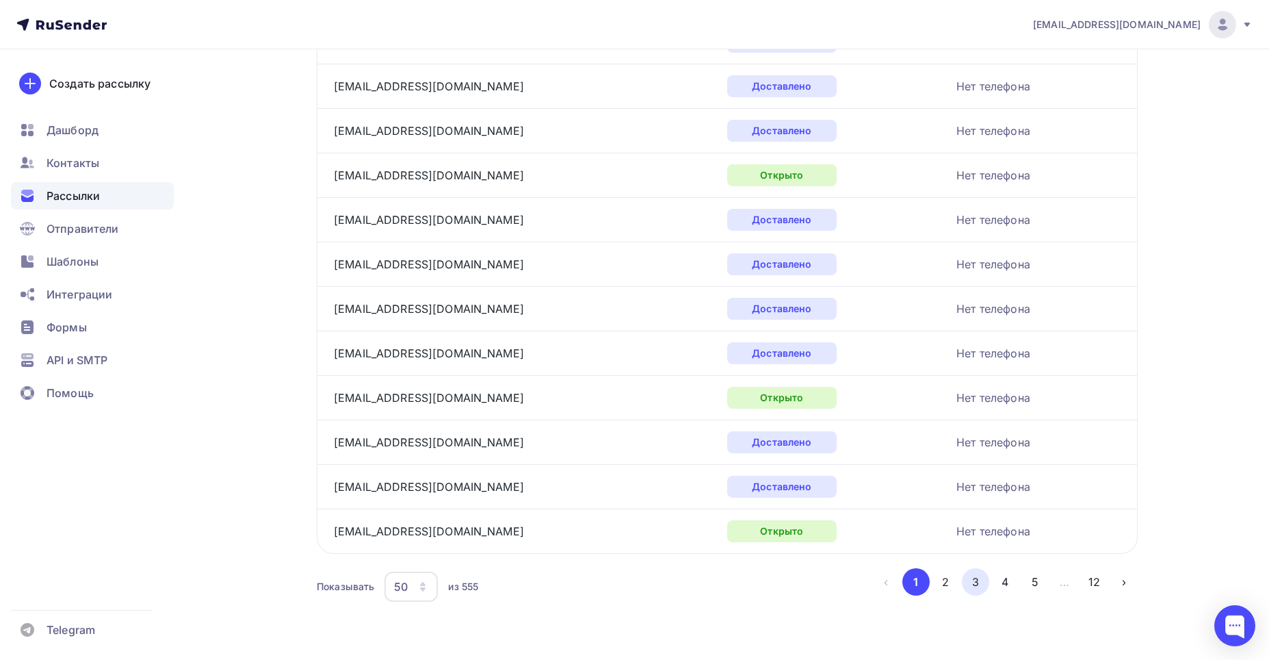
click at [972, 582] on button "3" at bounding box center [975, 581] width 27 height 27
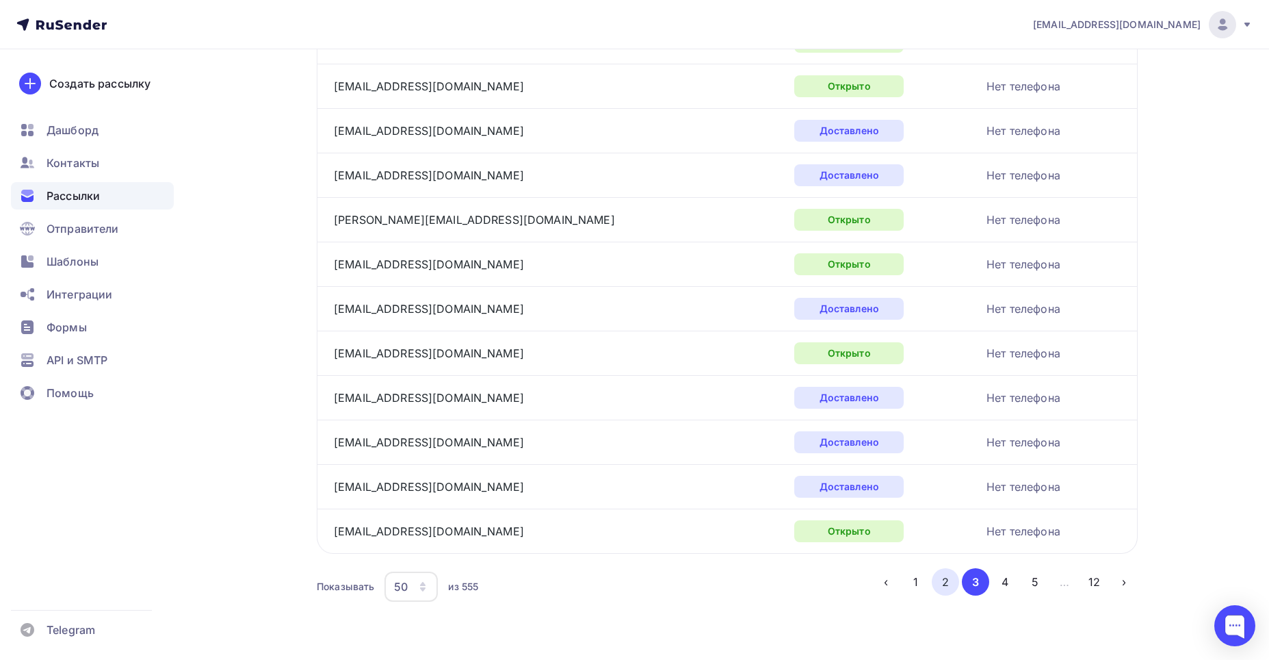
click at [946, 582] on button "2" at bounding box center [945, 581] width 27 height 27
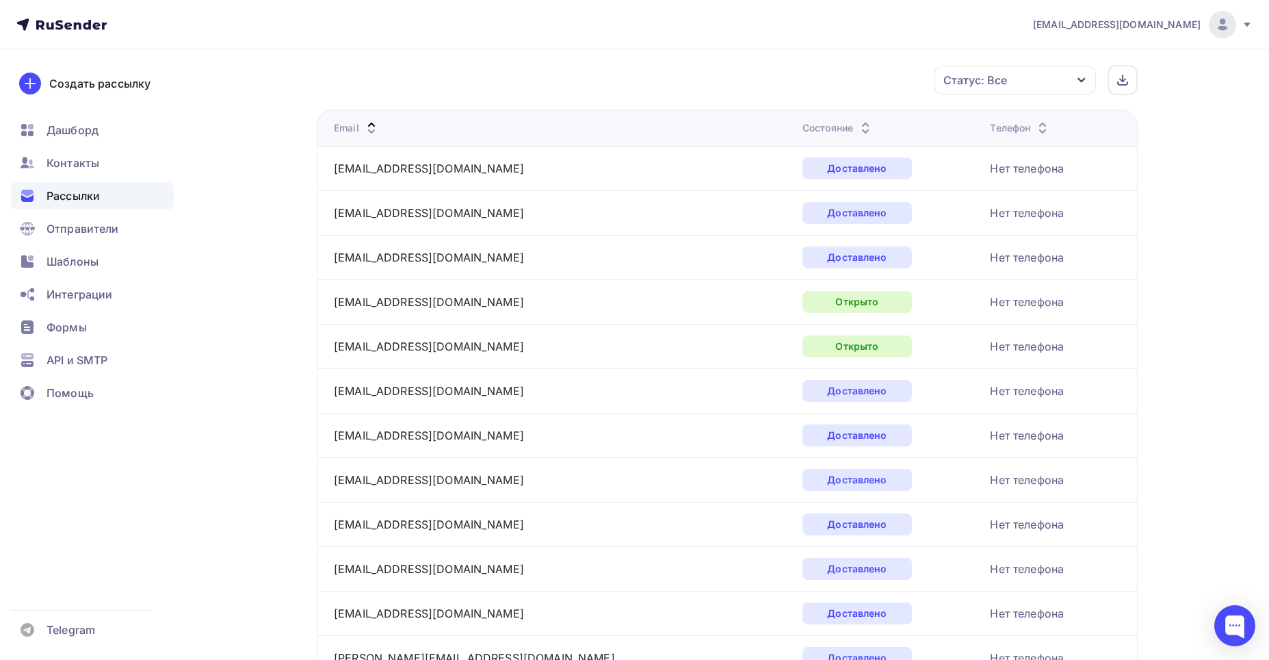
scroll to position [142, 0]
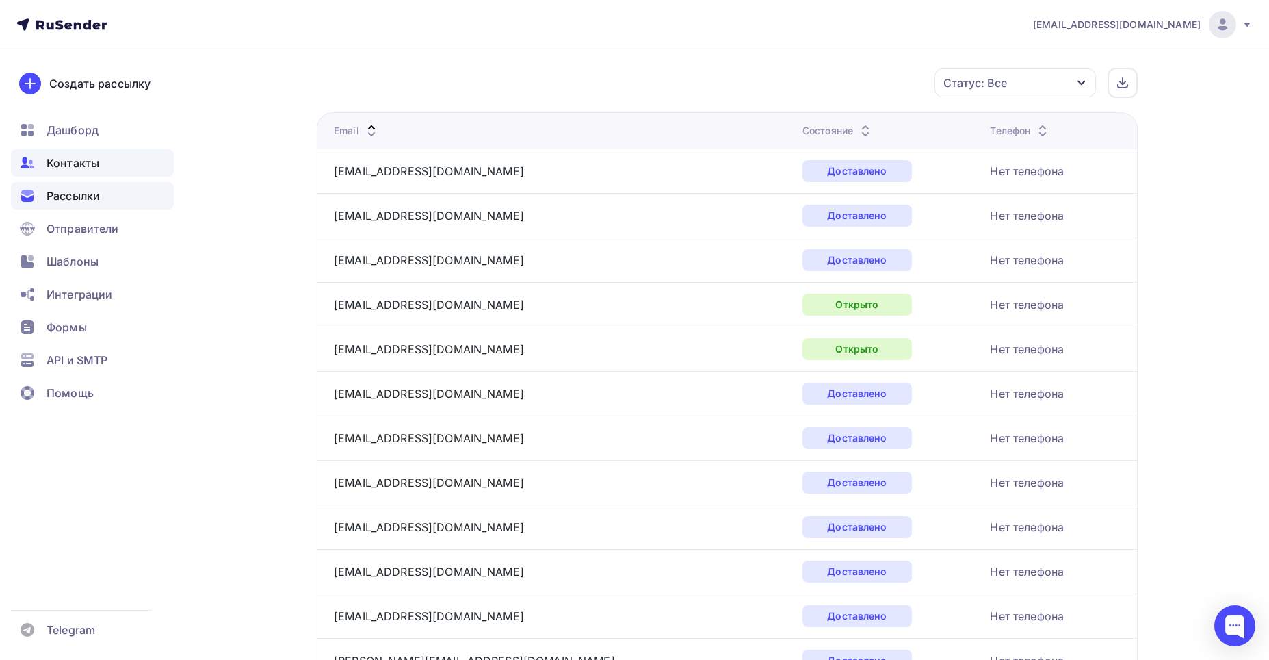
click at [70, 153] on div "Контакты" at bounding box center [92, 162] width 163 height 27
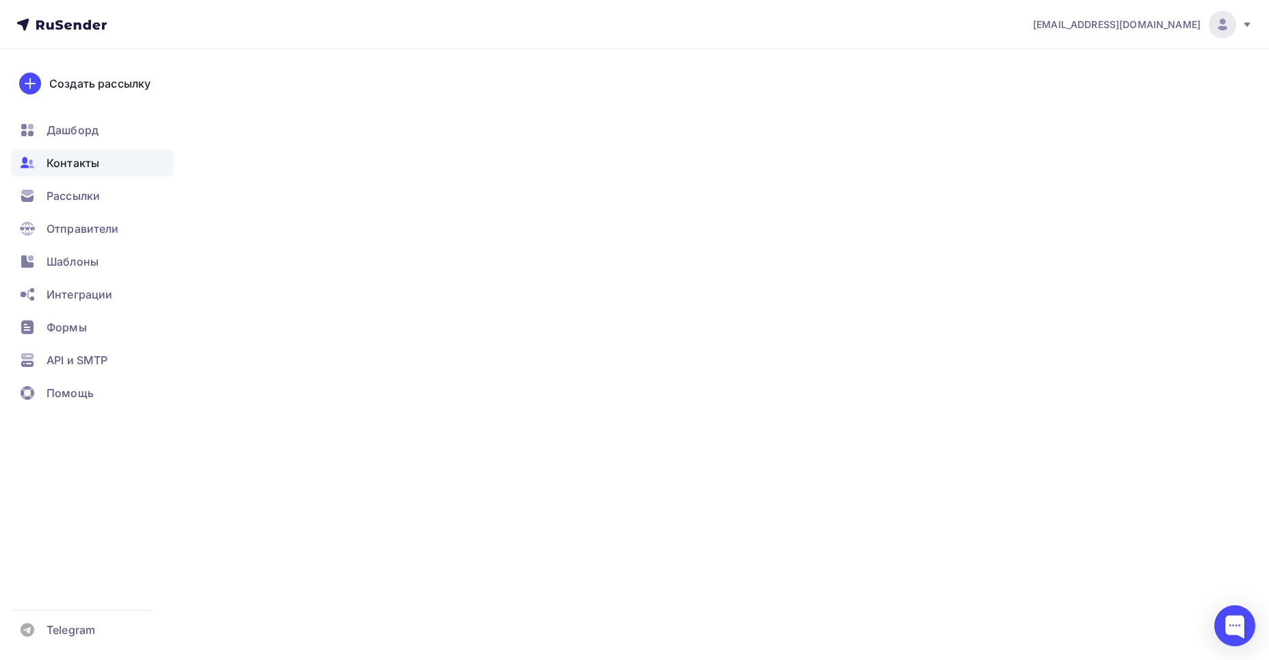
click at [86, 164] on span "Контакты" at bounding box center [73, 163] width 53 height 16
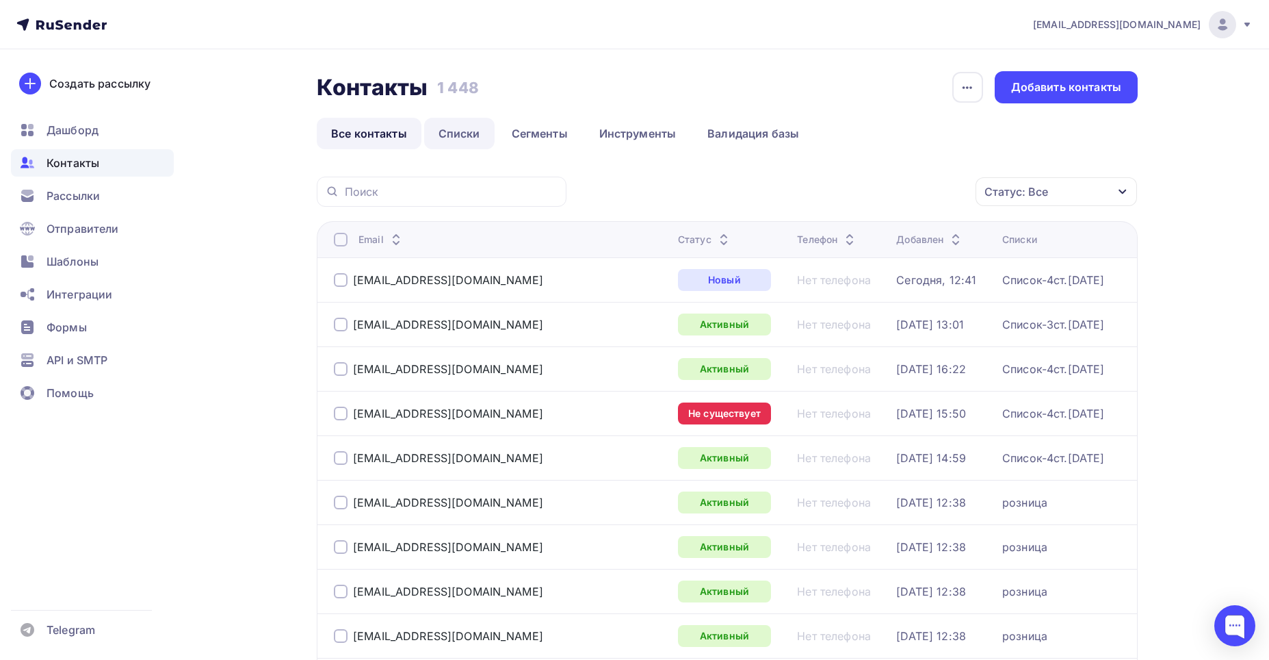
click at [452, 128] on link "Списки" at bounding box center [459, 133] width 70 height 31
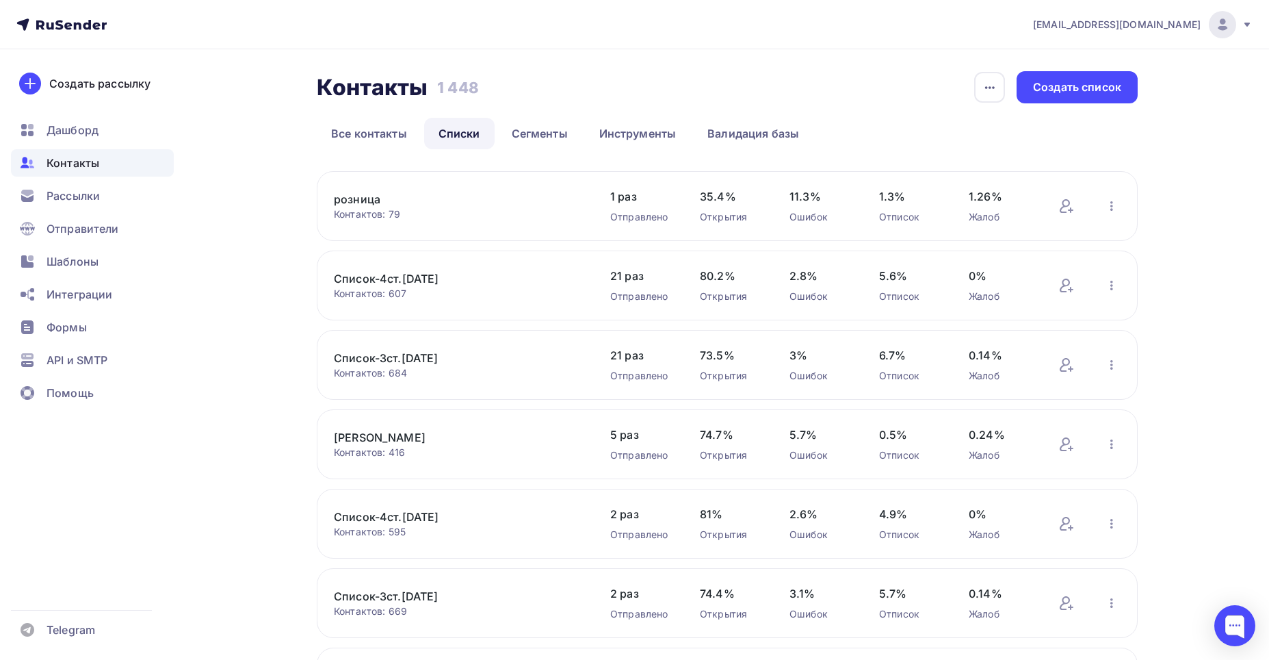
click at [385, 361] on link "Список-3ст.[DATE]" at bounding box center [450, 358] width 233 height 16
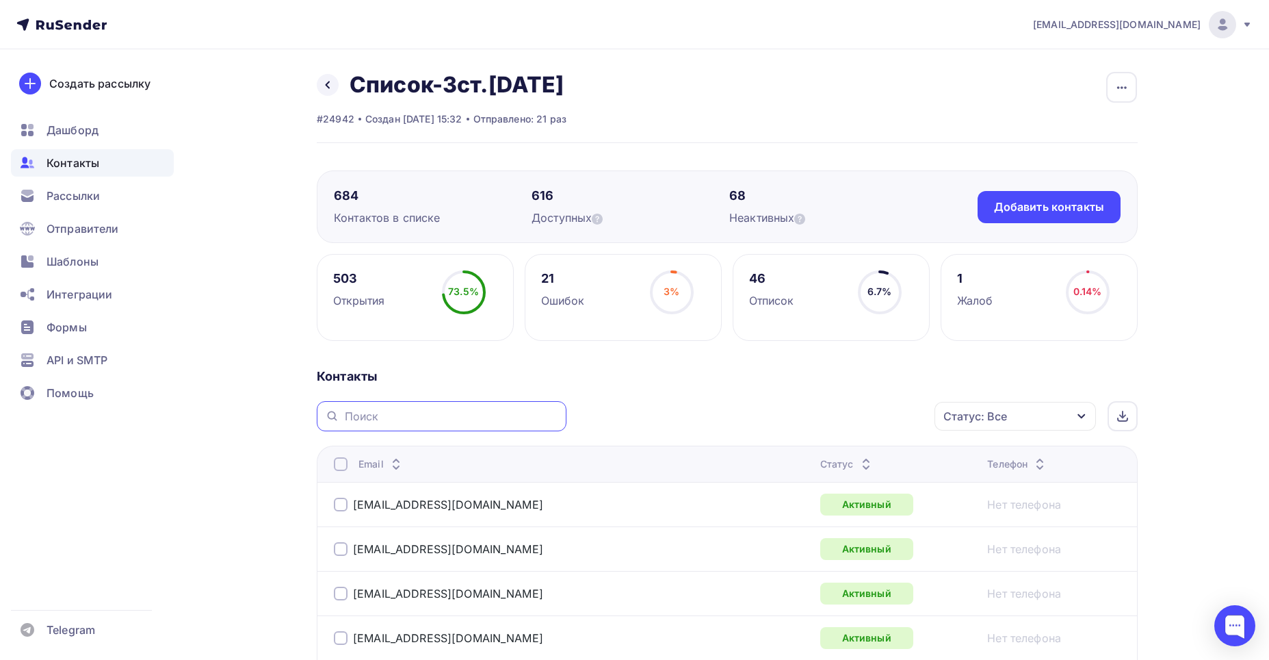
paste input "[EMAIL_ADDRESS][DOMAIN_NAME]'"
click at [348, 414] on input "[EMAIL_ADDRESS][DOMAIN_NAME]" at bounding box center [451, 416] width 213 height 15
click at [478, 416] on input "[EMAIL_ADDRESS][DOMAIN_NAME]" at bounding box center [451, 416] width 213 height 15
type input "[EMAIL_ADDRESS][DOMAIN_NAME]"
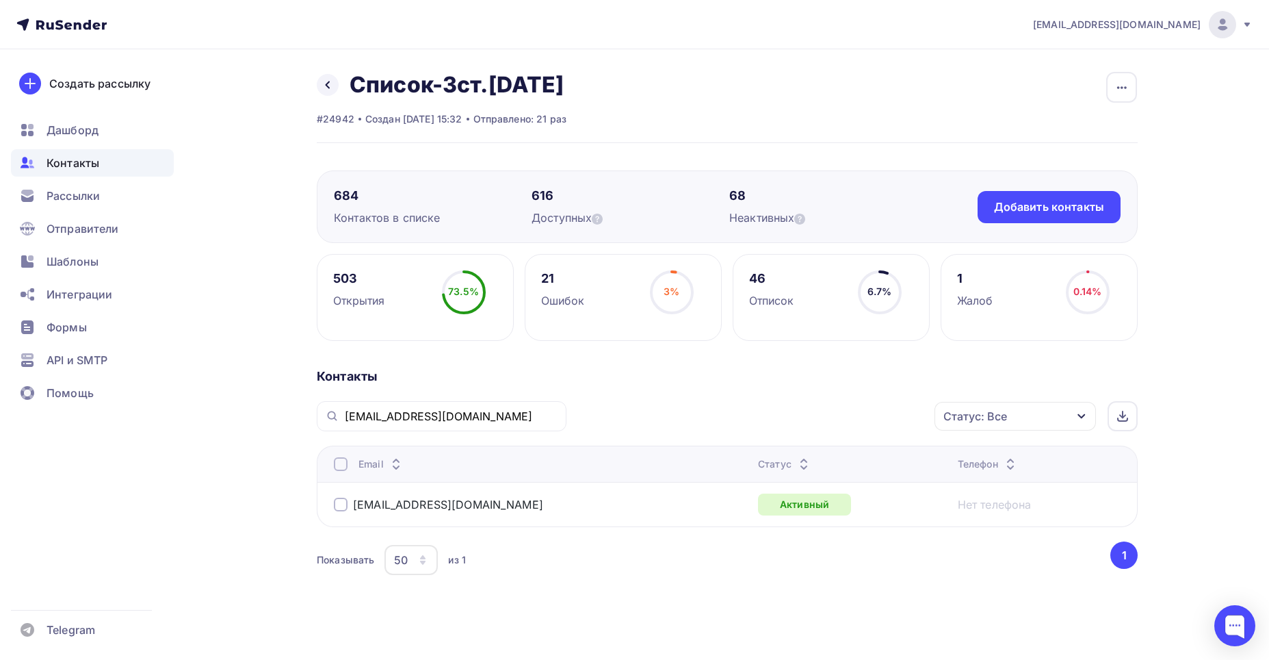
click at [619, 437] on div "[EMAIL_ADDRESS][DOMAIN_NAME] Статус: Все Статус Новый Активный Не существует Пе…" at bounding box center [727, 489] width 821 height 177
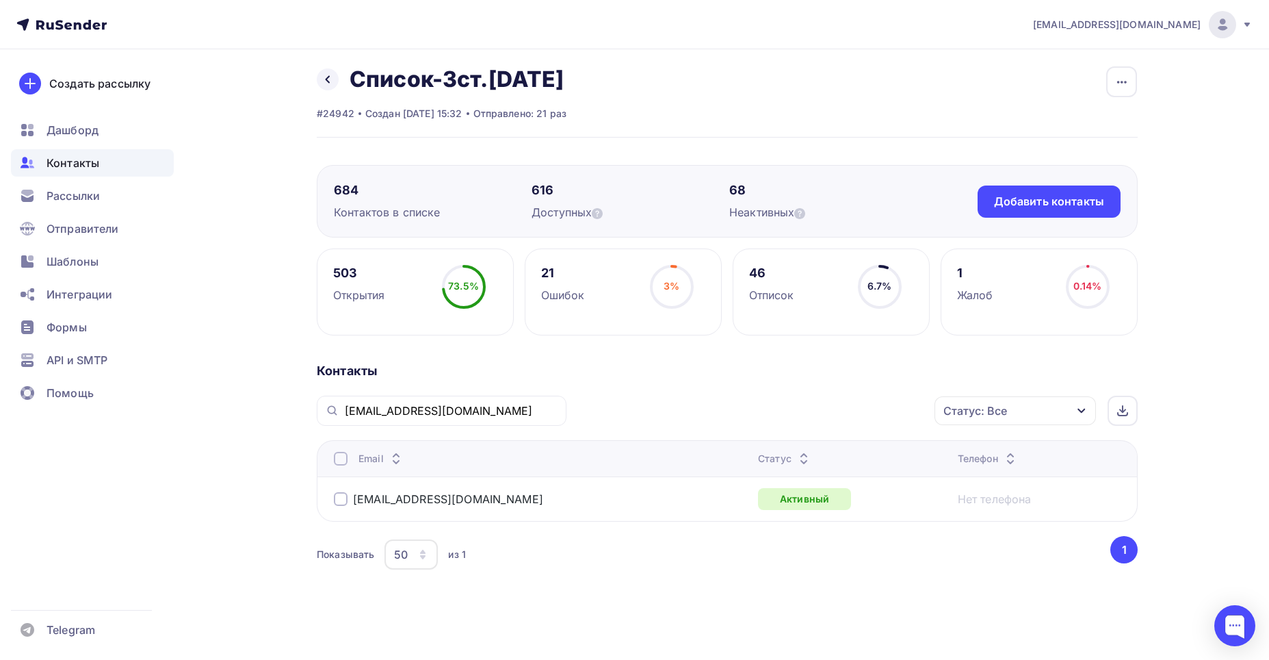
scroll to position [7, 0]
click at [102, 129] on div "Дашборд" at bounding box center [92, 129] width 163 height 27
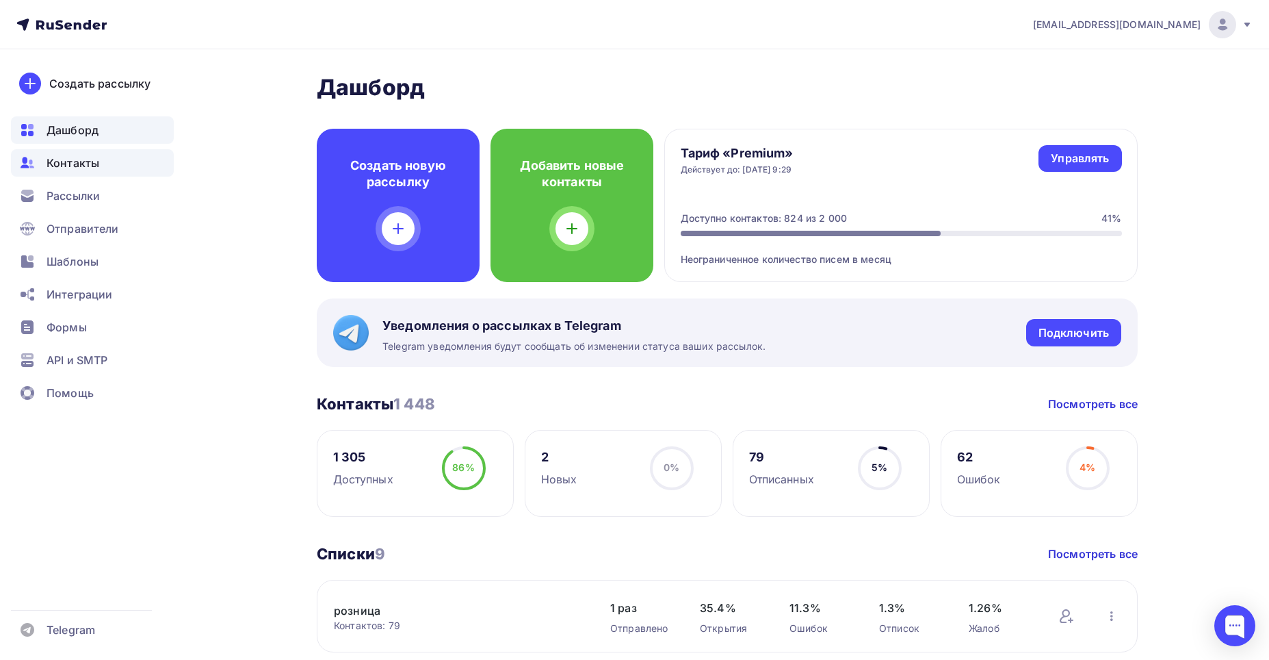
click at [77, 156] on span "Контакты" at bounding box center [73, 163] width 53 height 16
